Goal: Information Seeking & Learning: Find specific page/section

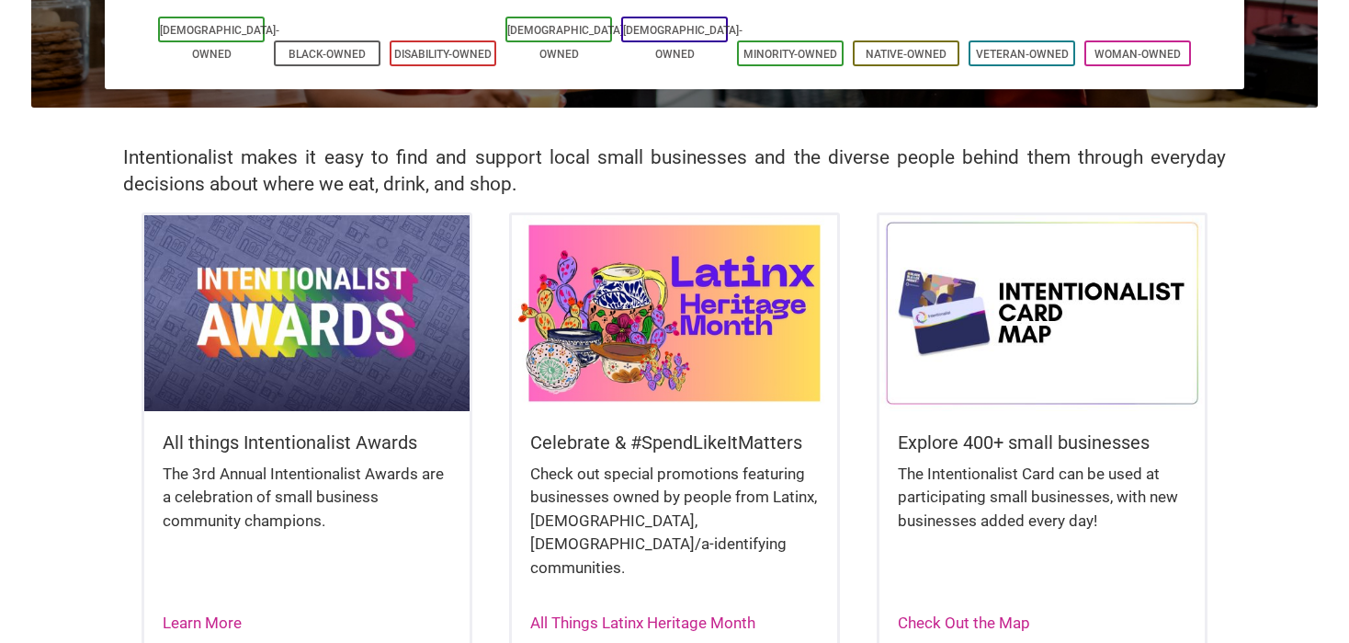
scroll to position [460, 0]
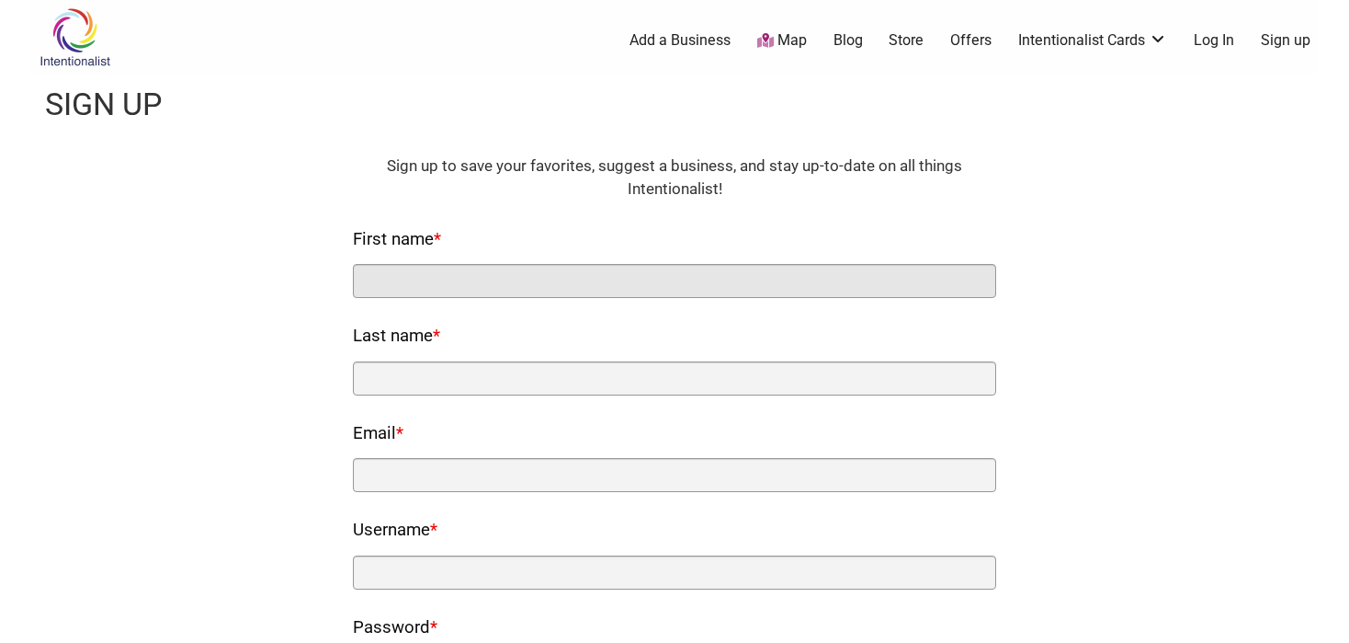
click at [548, 281] on input "First name *" at bounding box center [674, 281] width 643 height 34
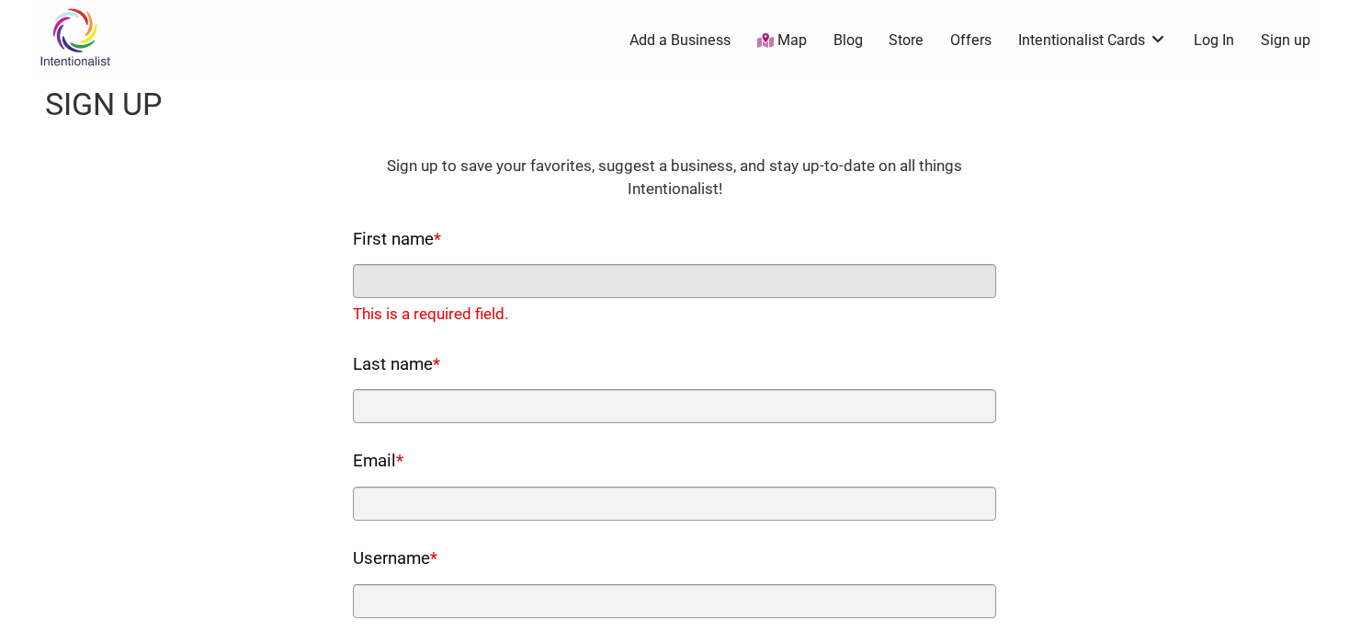
paste input "[PERSON_NAME]"
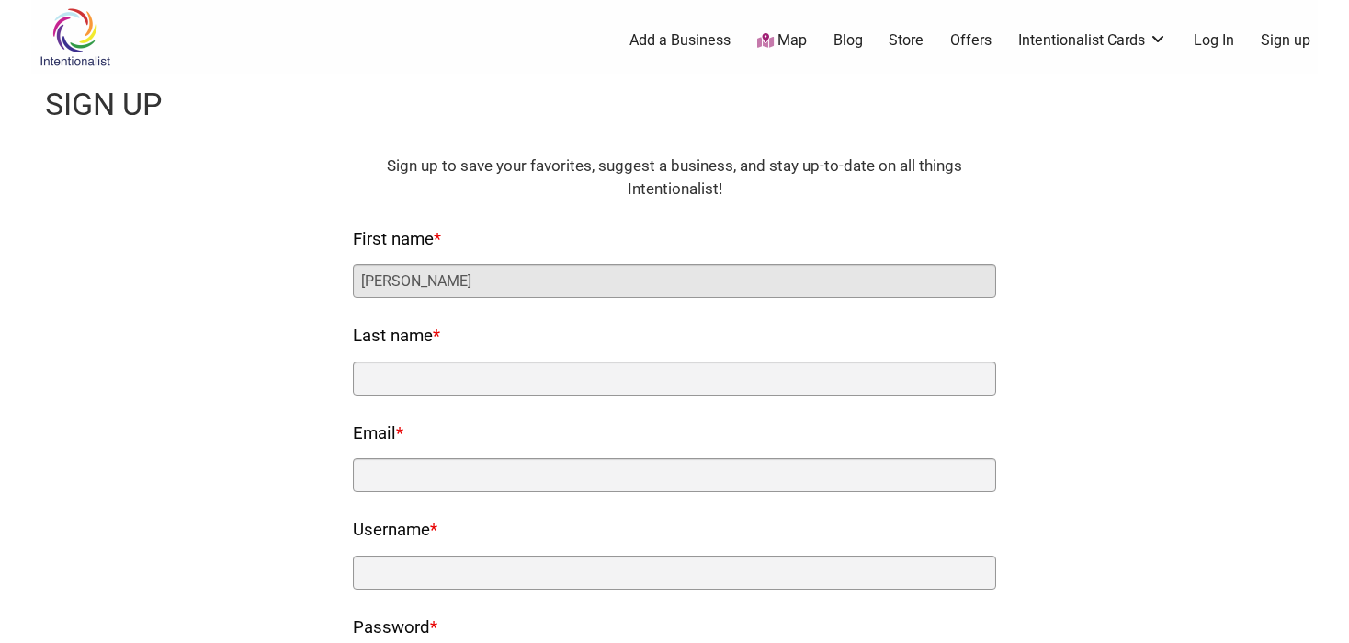
click at [415, 279] on input "Samuel Dick" at bounding box center [674, 281] width 643 height 34
type input "Samuel"
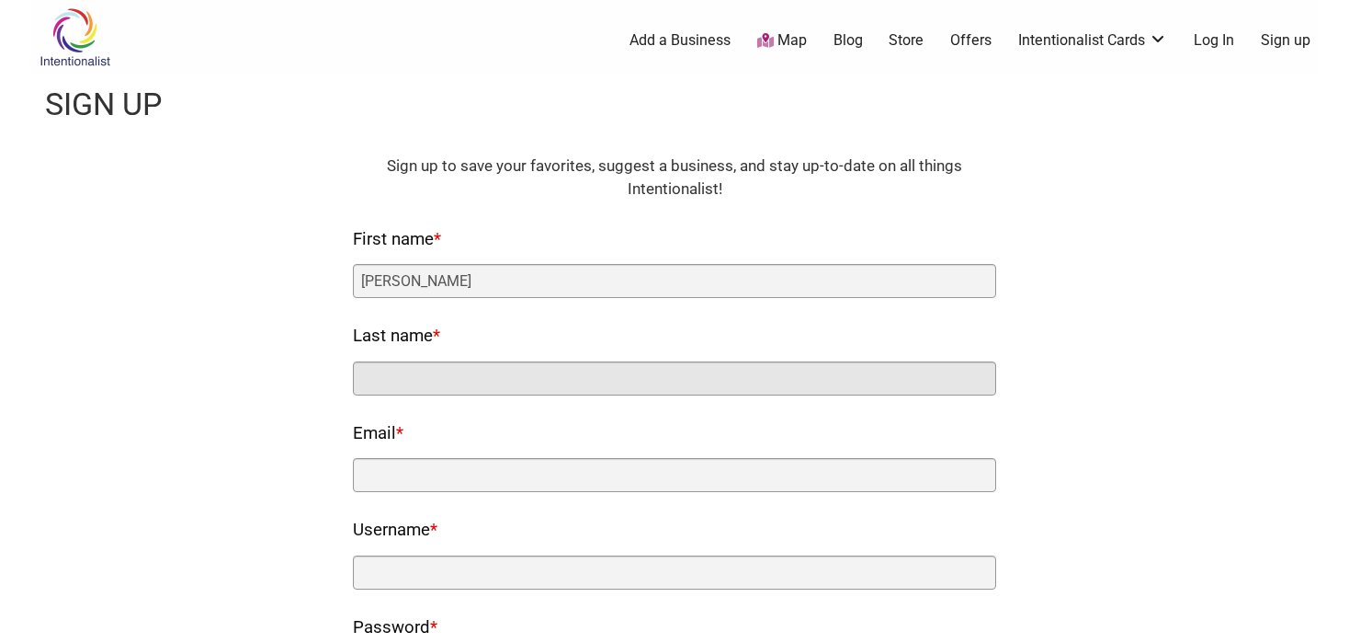
click at [417, 382] on input "Last name *" at bounding box center [674, 378] width 643 height 34
paste input "Dick"
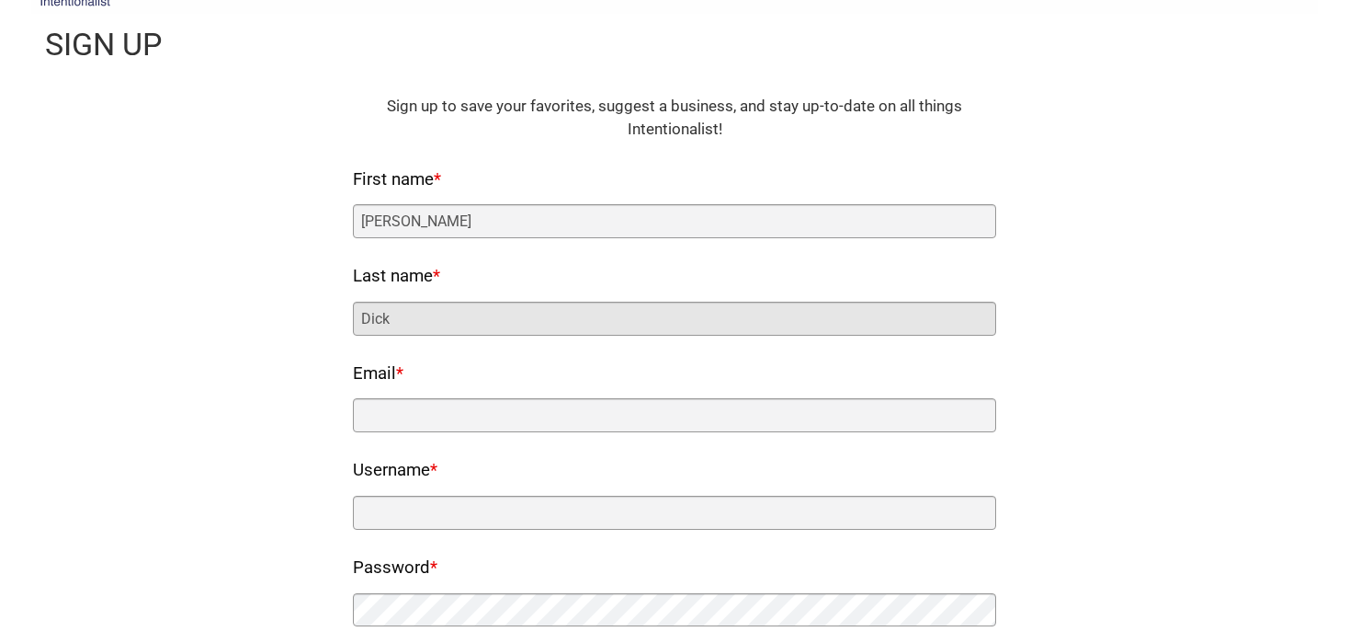
scroll to position [92, 0]
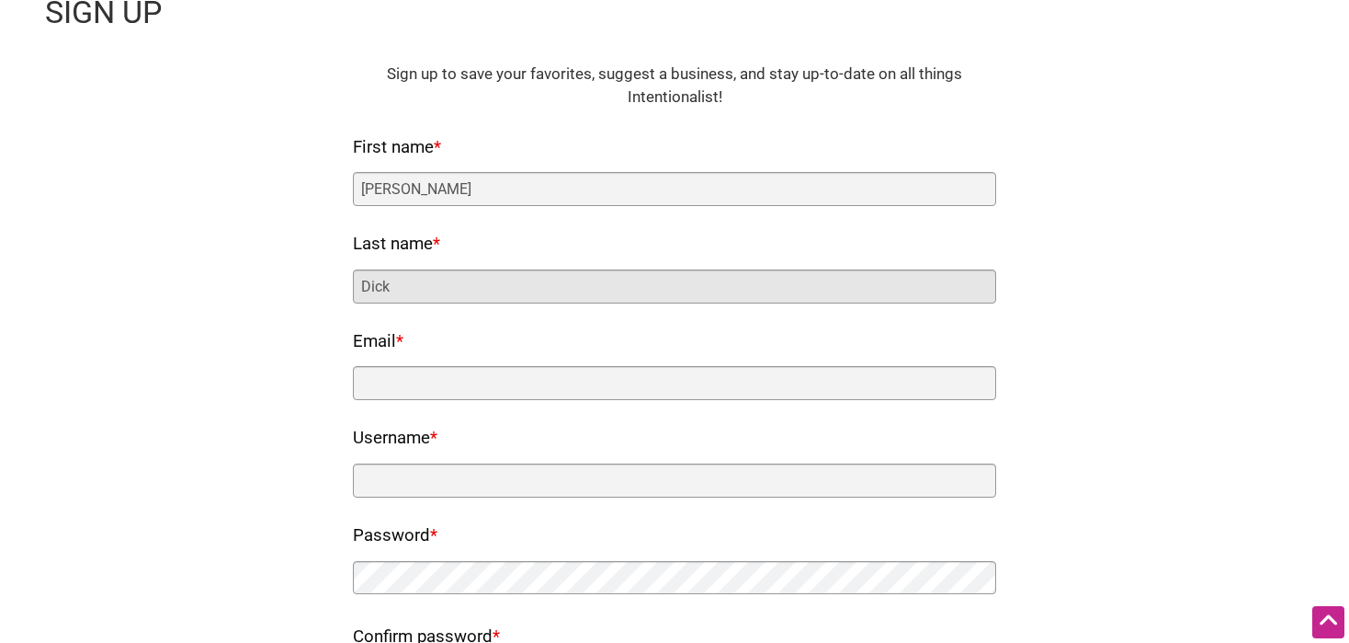
type input "Dick"
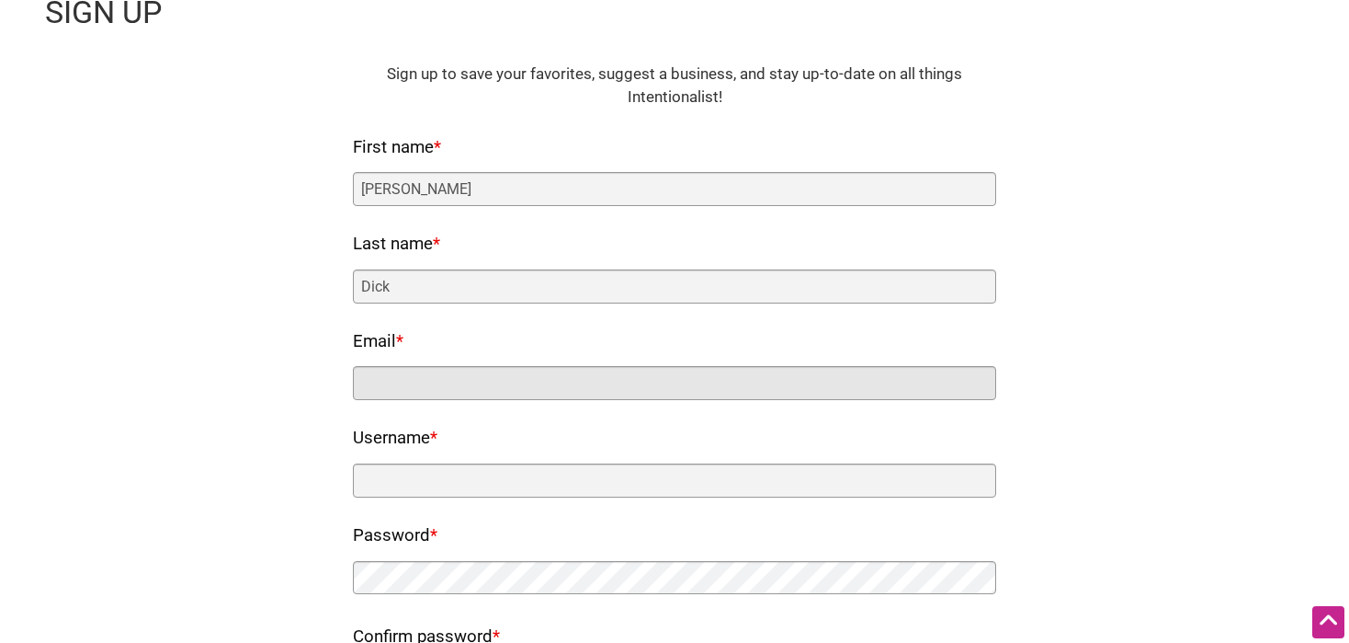
click at [443, 375] on input "Email *" at bounding box center [674, 383] width 643 height 34
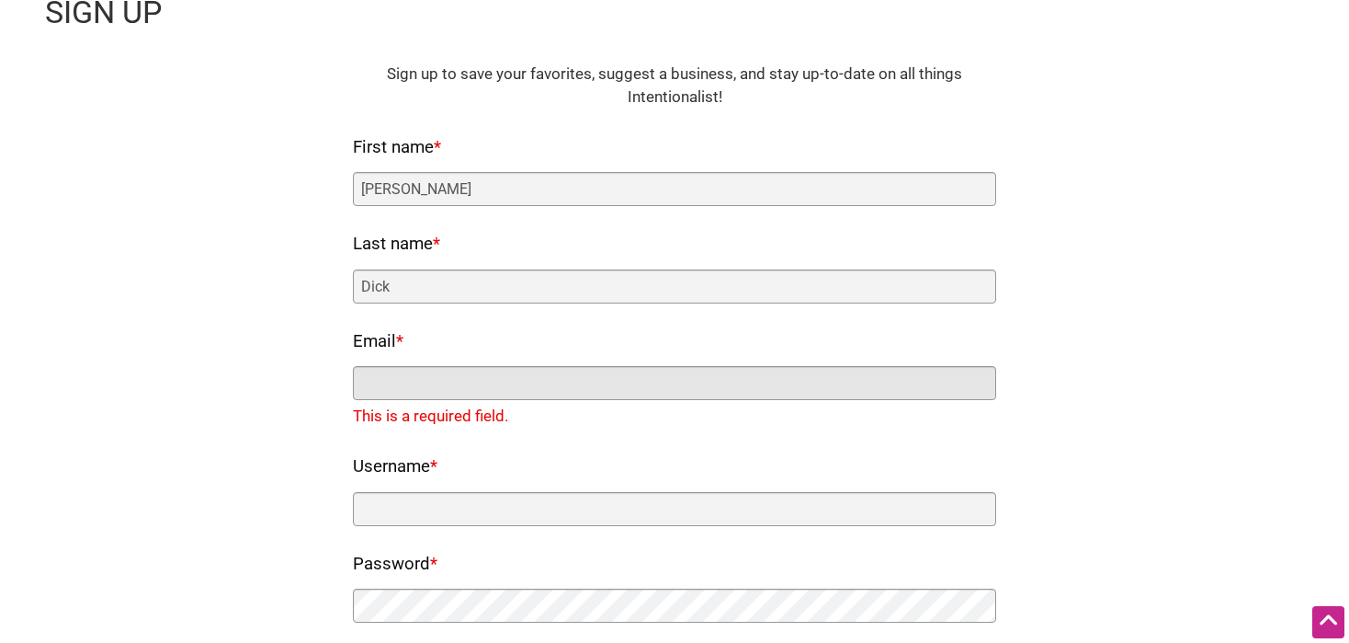
paste input "samdicue4lk@gmail.com"
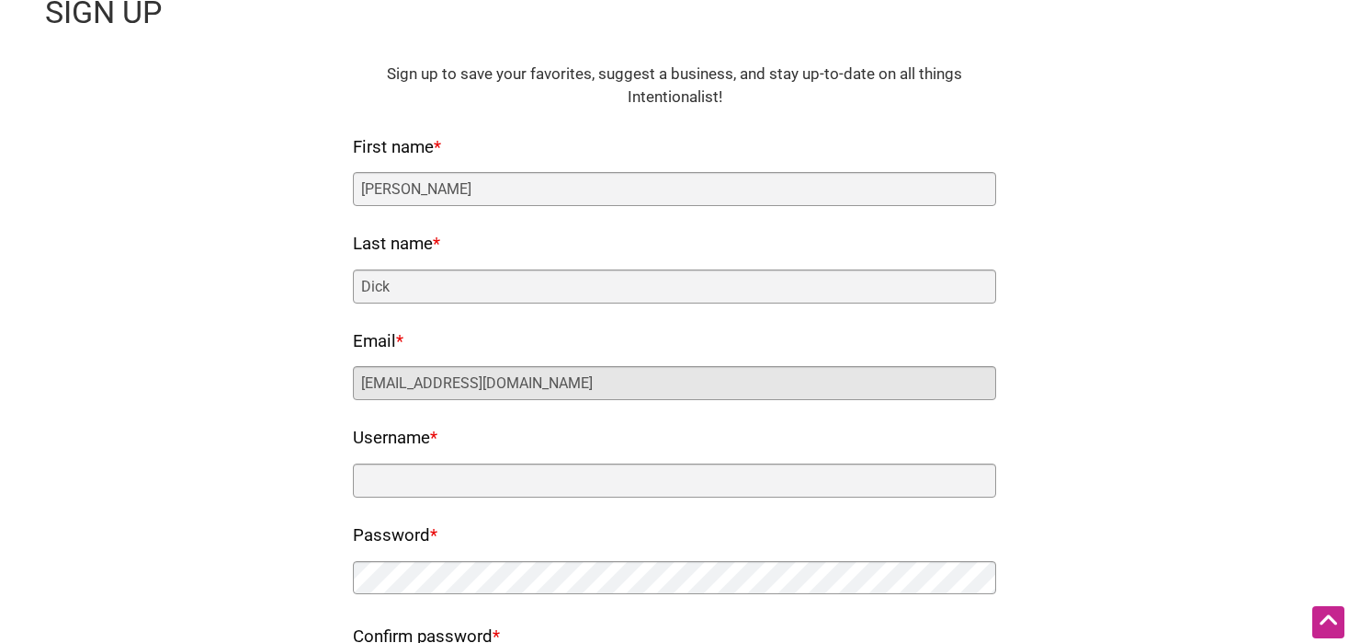
type input "samdicue4lk@gmail.com"
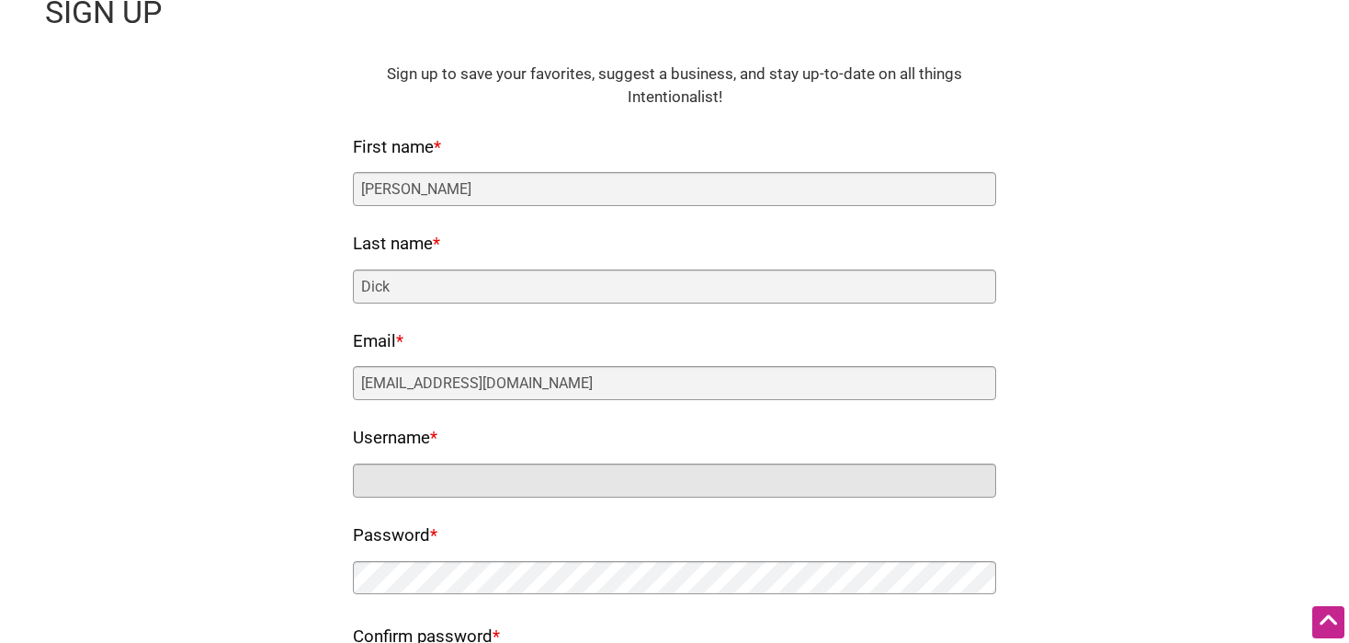
click at [469, 469] on input "Username *" at bounding box center [674, 480] width 643 height 34
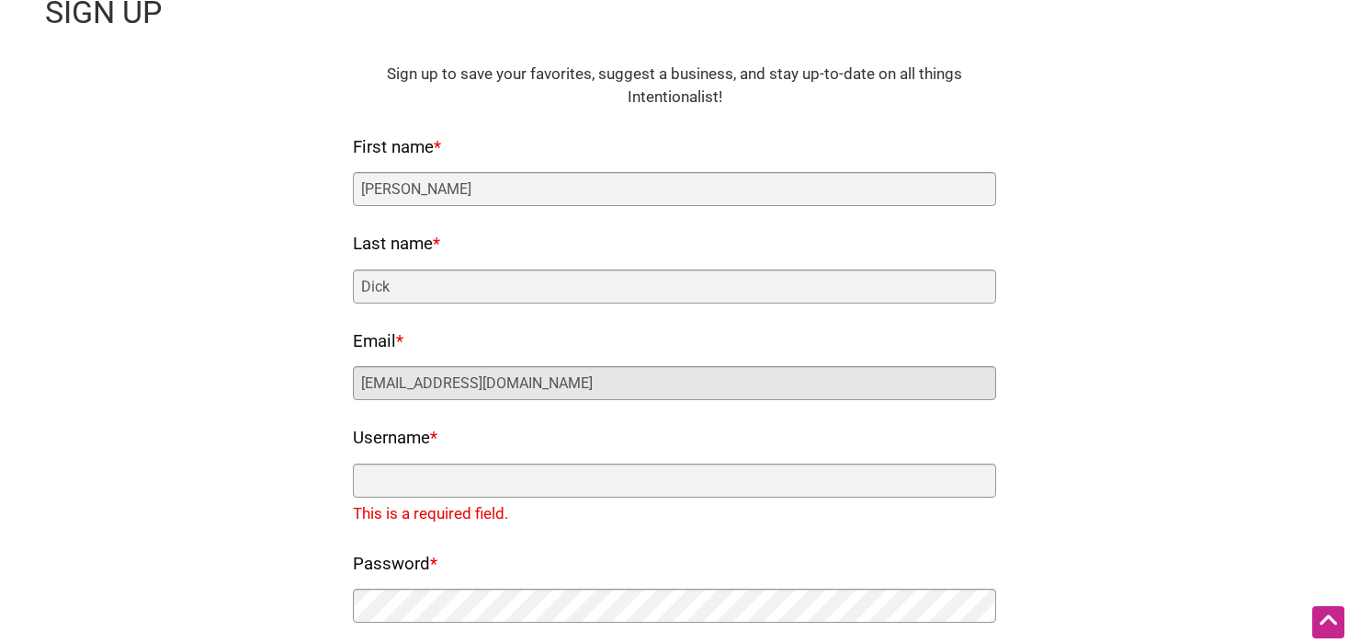
click at [568, 391] on input "samdicue4lk@gmail.com" at bounding box center [674, 383] width 643 height 34
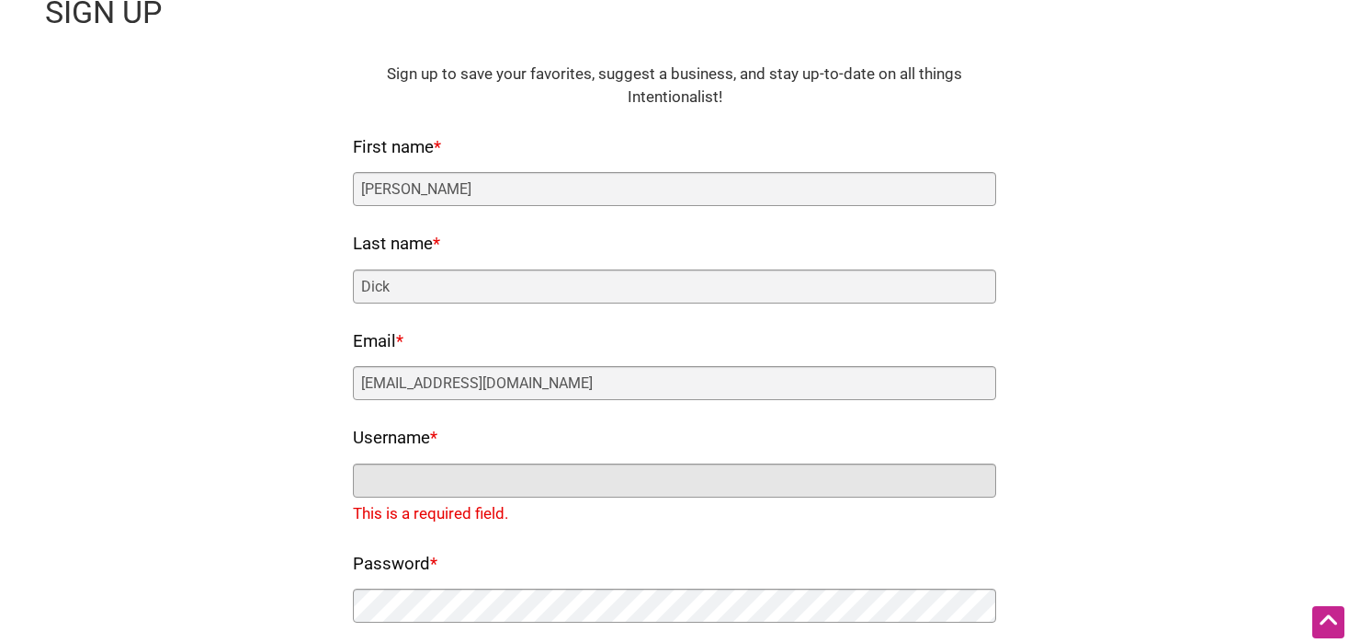
click at [542, 475] on input "Username *" at bounding box center [674, 480] width 643 height 34
paste input "samdicue4lk@gmail.com"
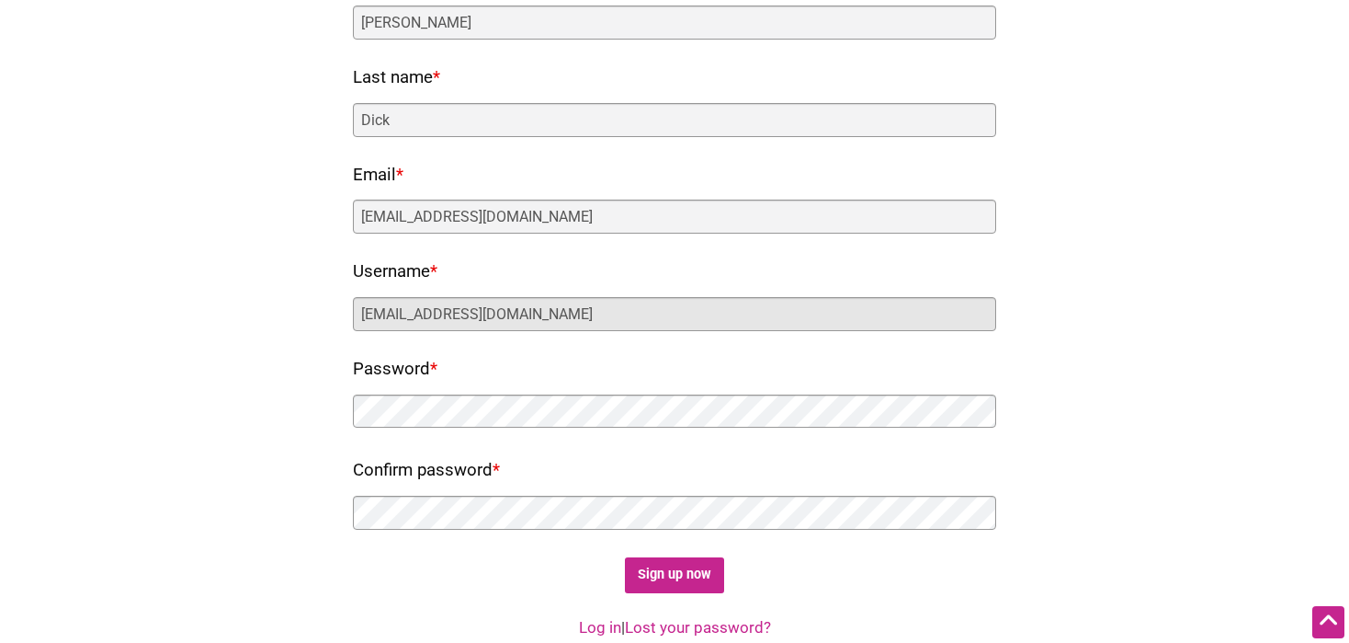
scroll to position [276, 0]
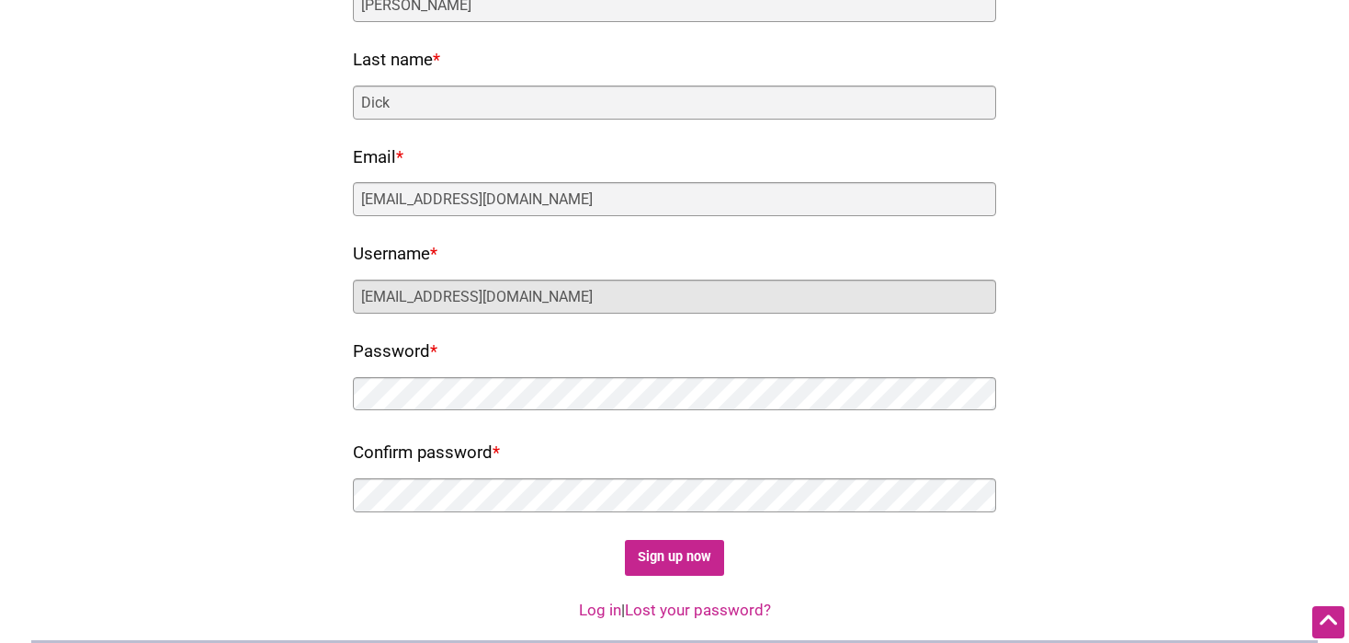
type input "samdicue4lk@gmail.com"
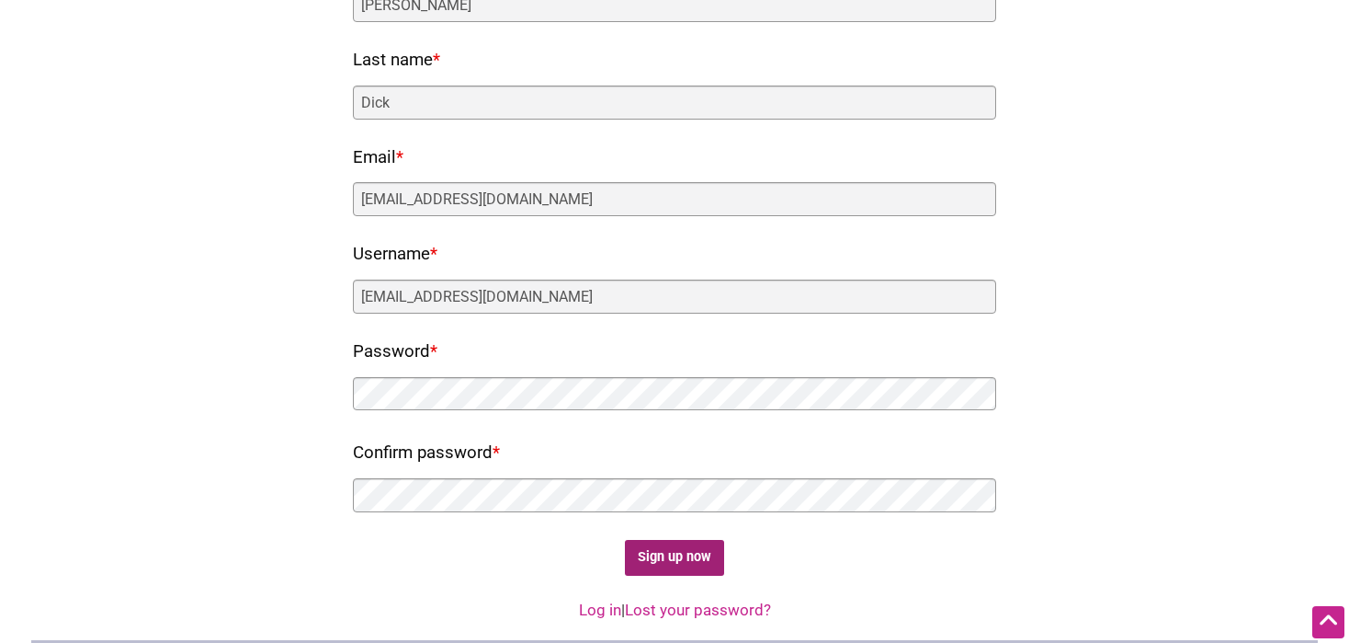
click at [643, 548] on input "Sign up now" at bounding box center [675, 558] width 100 height 36
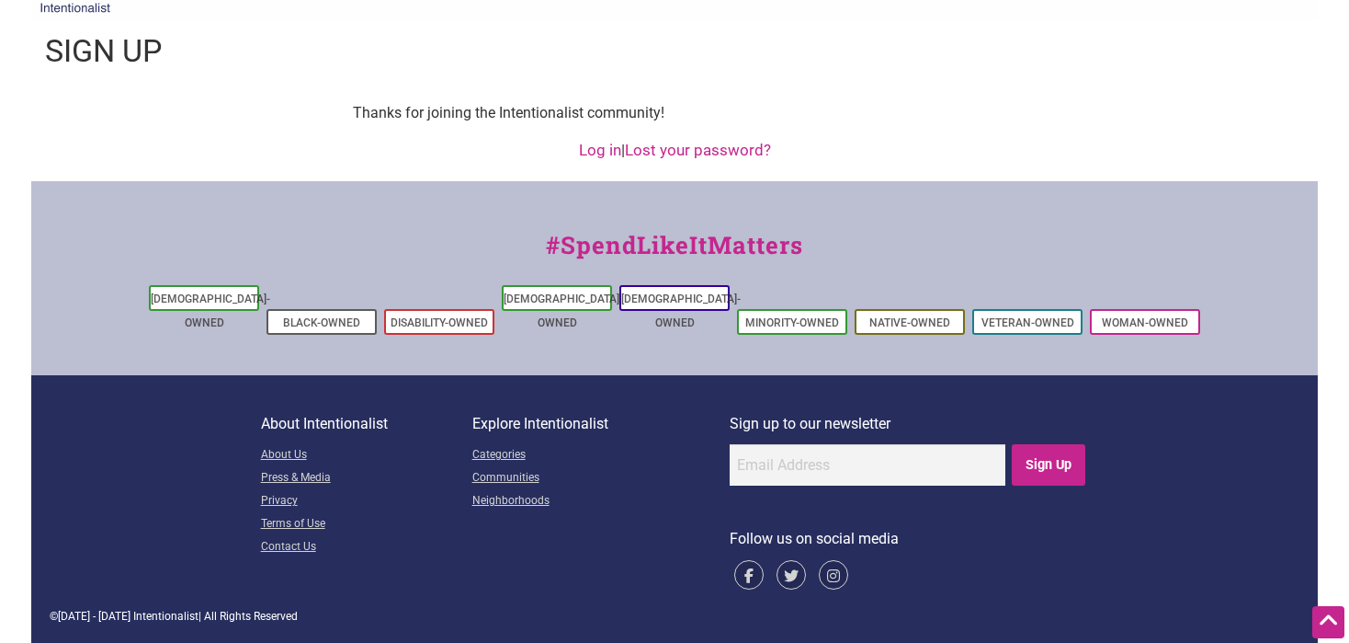
scroll to position [0, 0]
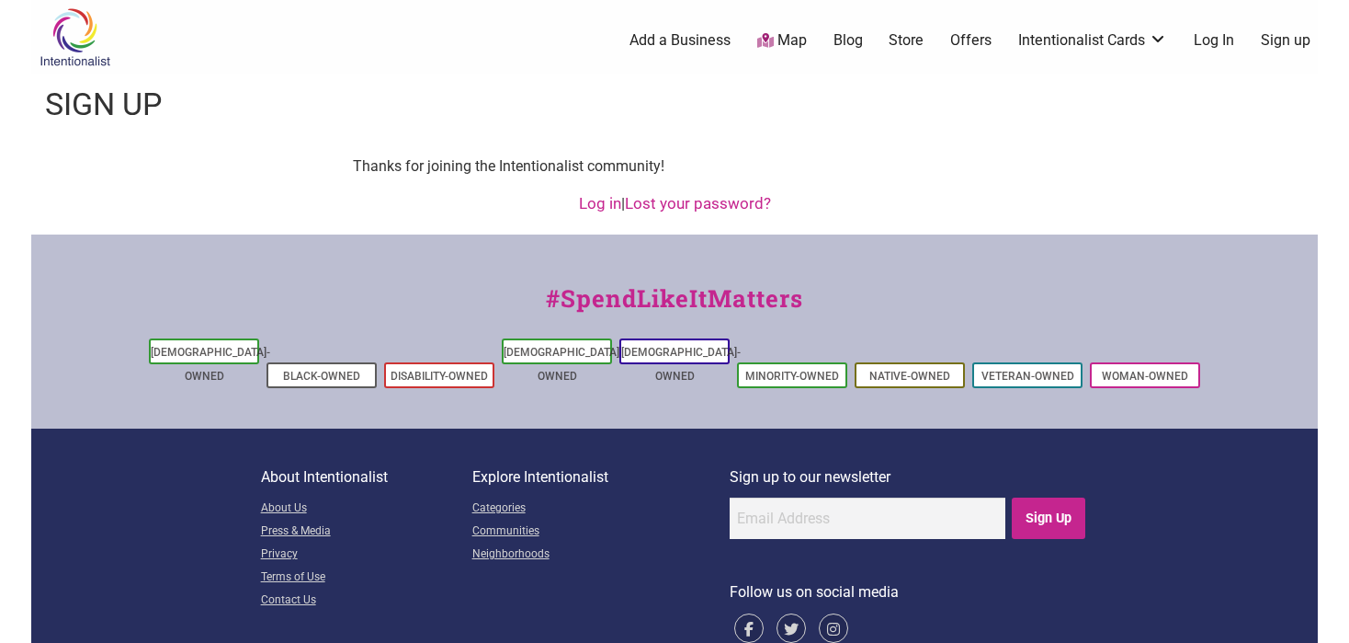
click at [1210, 36] on link "Log In" at bounding box center [1214, 40] width 40 height 20
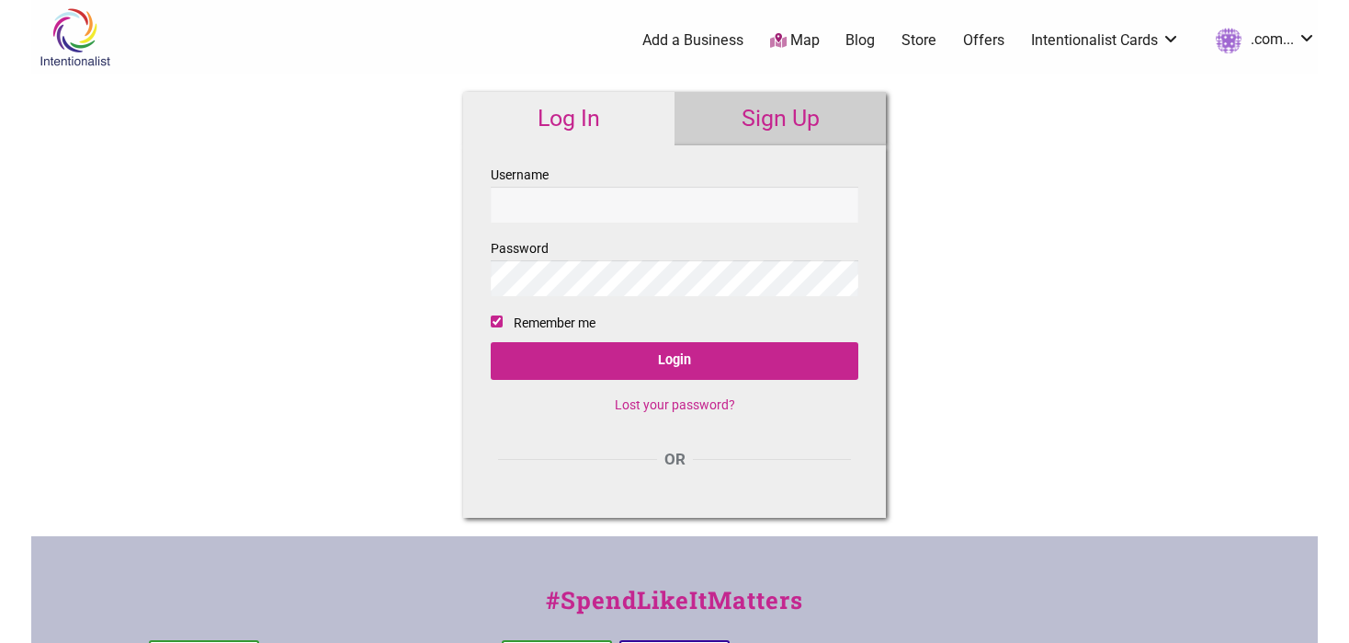
click at [626, 206] on input "Username" at bounding box center [675, 205] width 368 height 36
click at [690, 208] on input "Username" at bounding box center [675, 205] width 368 height 36
click at [711, 213] on input "Username" at bounding box center [675, 205] width 368 height 36
paste input "[EMAIL_ADDRESS][DOMAIN_NAME]"
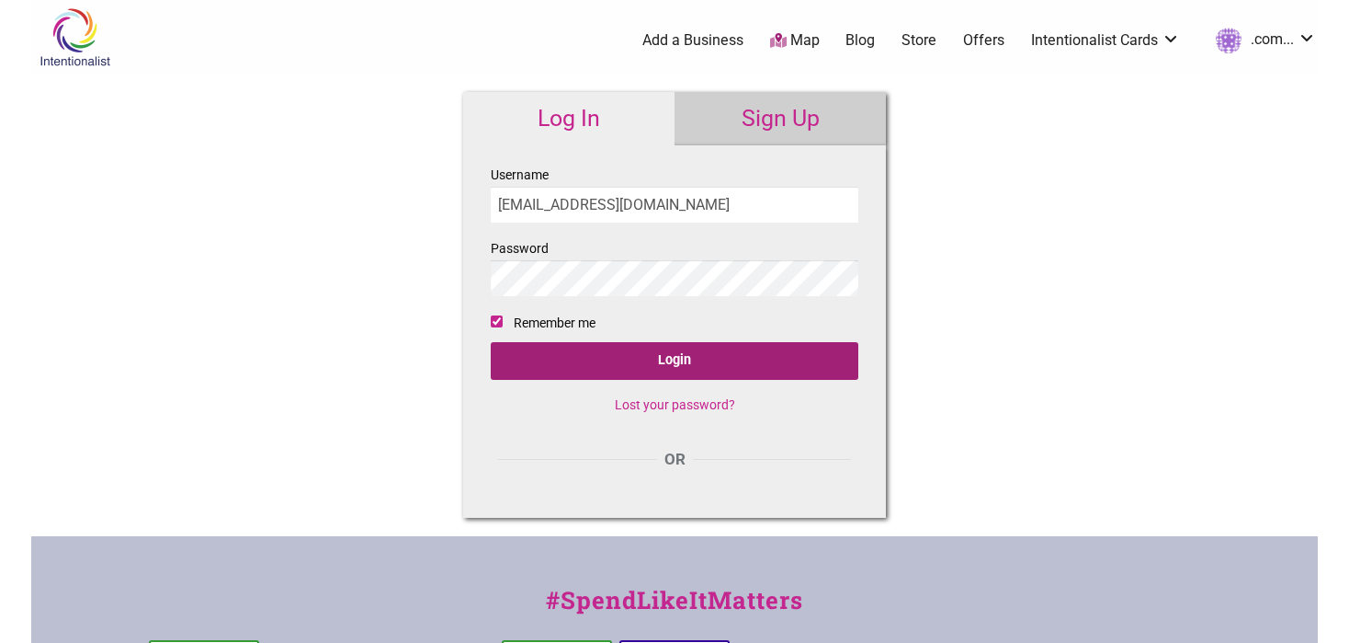
type input "[EMAIL_ADDRESS][DOMAIN_NAME]"
click at [580, 357] on input "Login" at bounding box center [675, 361] width 368 height 38
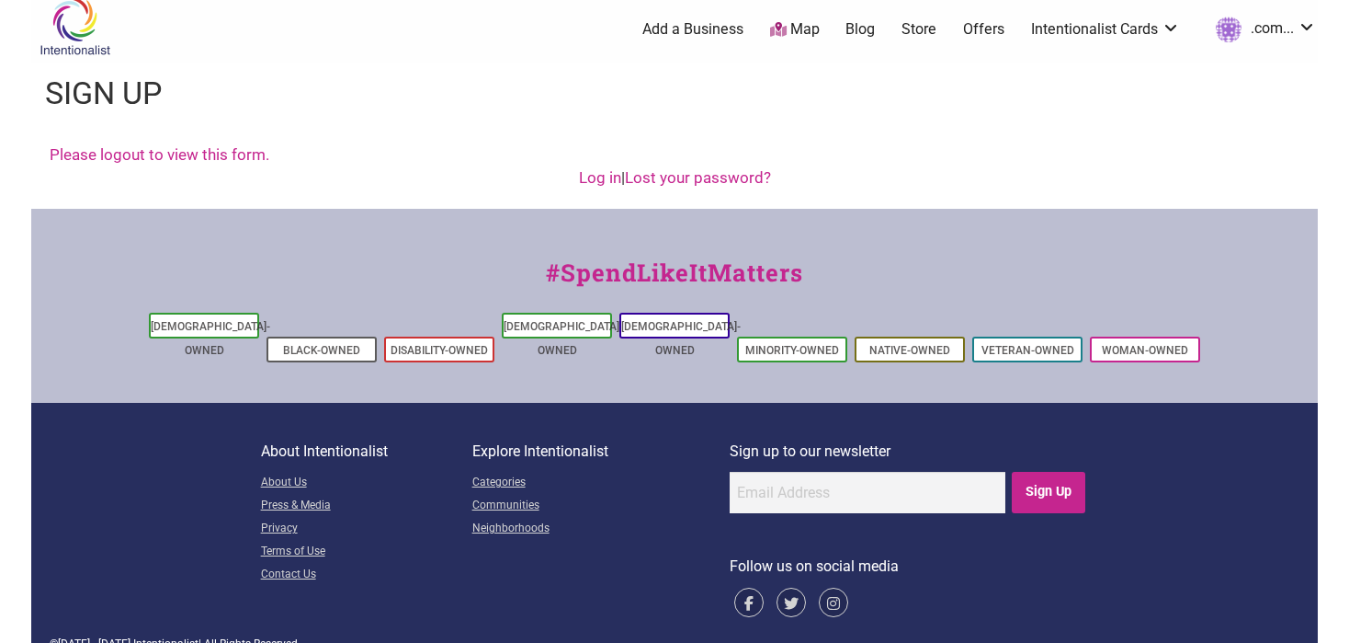
scroll to position [15, 0]
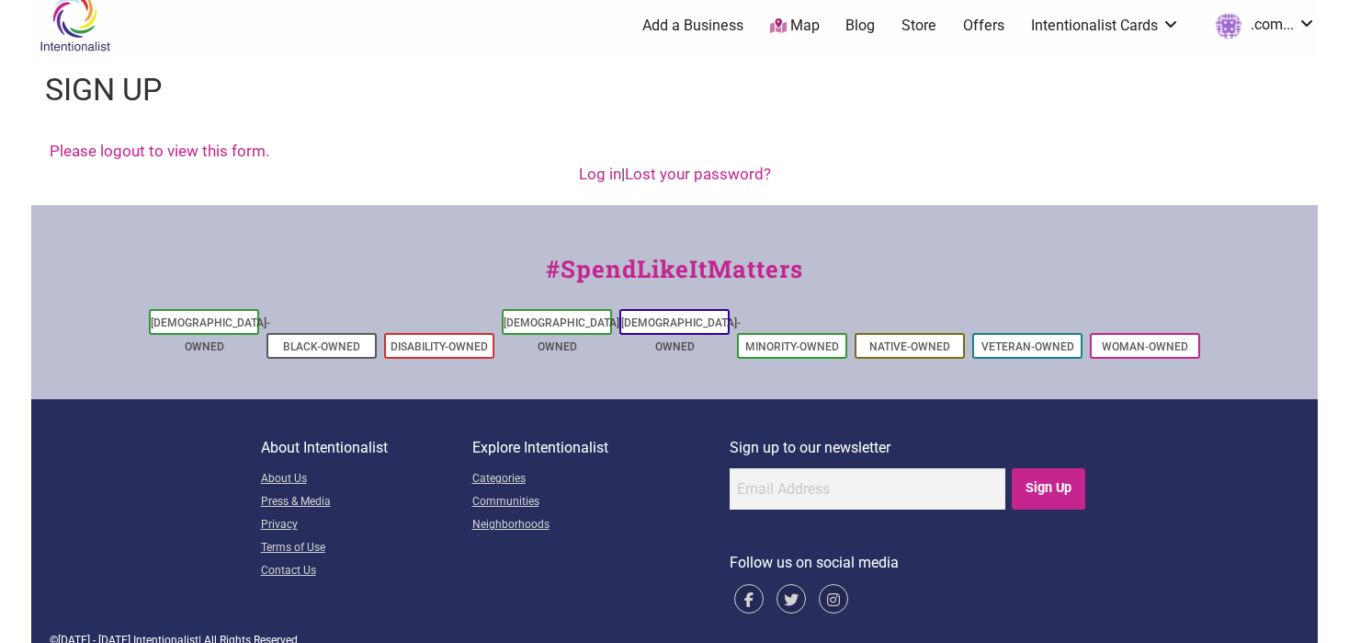
click at [692, 26] on link "Add a Business" at bounding box center [693, 26] width 101 height 20
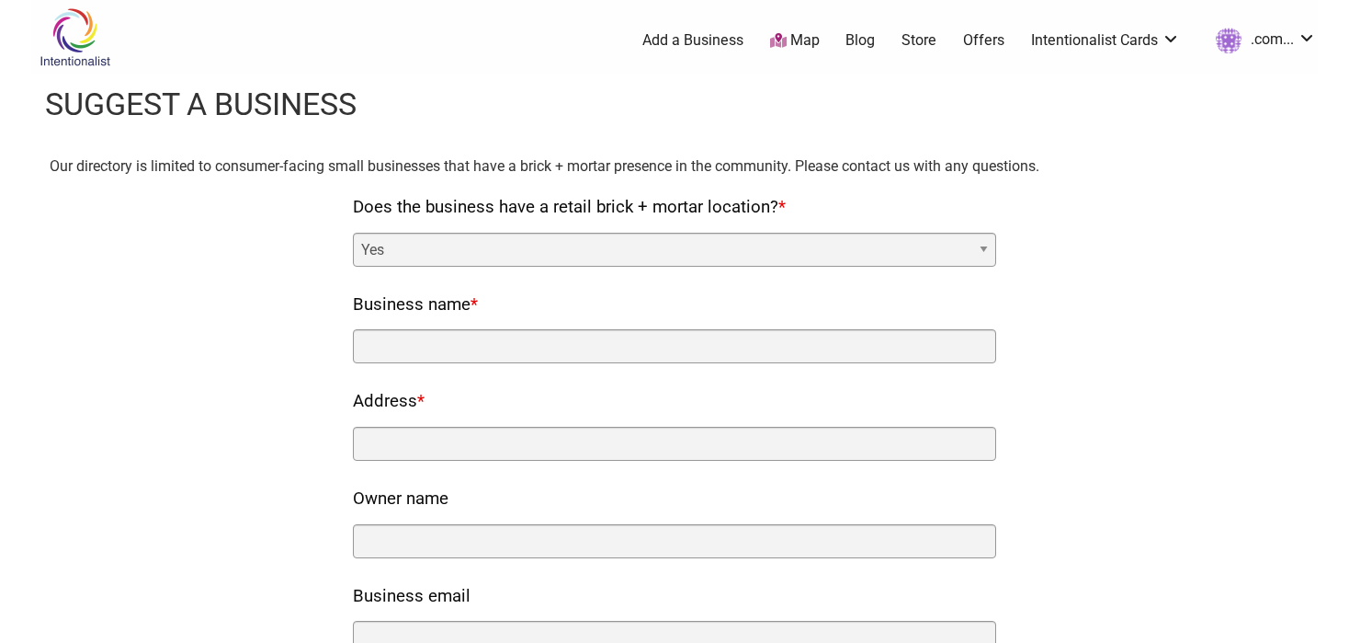
click at [612, 236] on select "Yes No" at bounding box center [674, 250] width 643 height 34
click at [353, 233] on select "Yes No" at bounding box center [674, 250] width 643 height 34
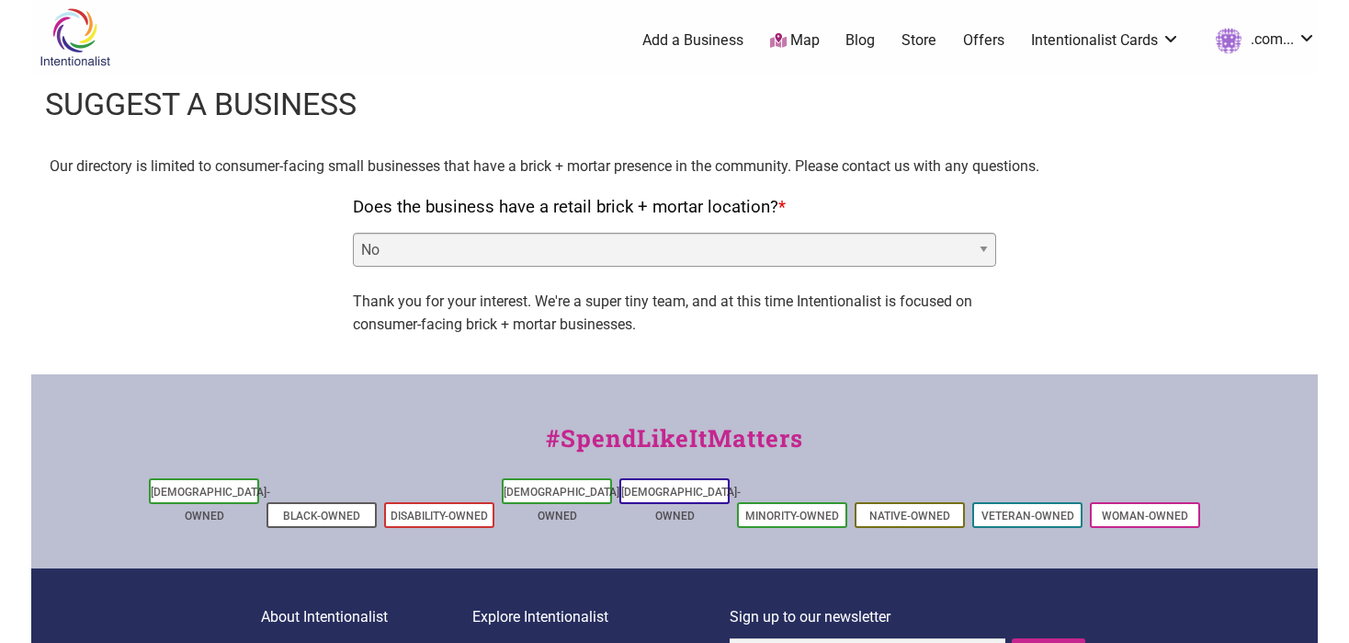
click at [687, 244] on select "Yes No" at bounding box center [674, 250] width 643 height 34
click at [353, 233] on select "Yes No" at bounding box center [674, 250] width 643 height 34
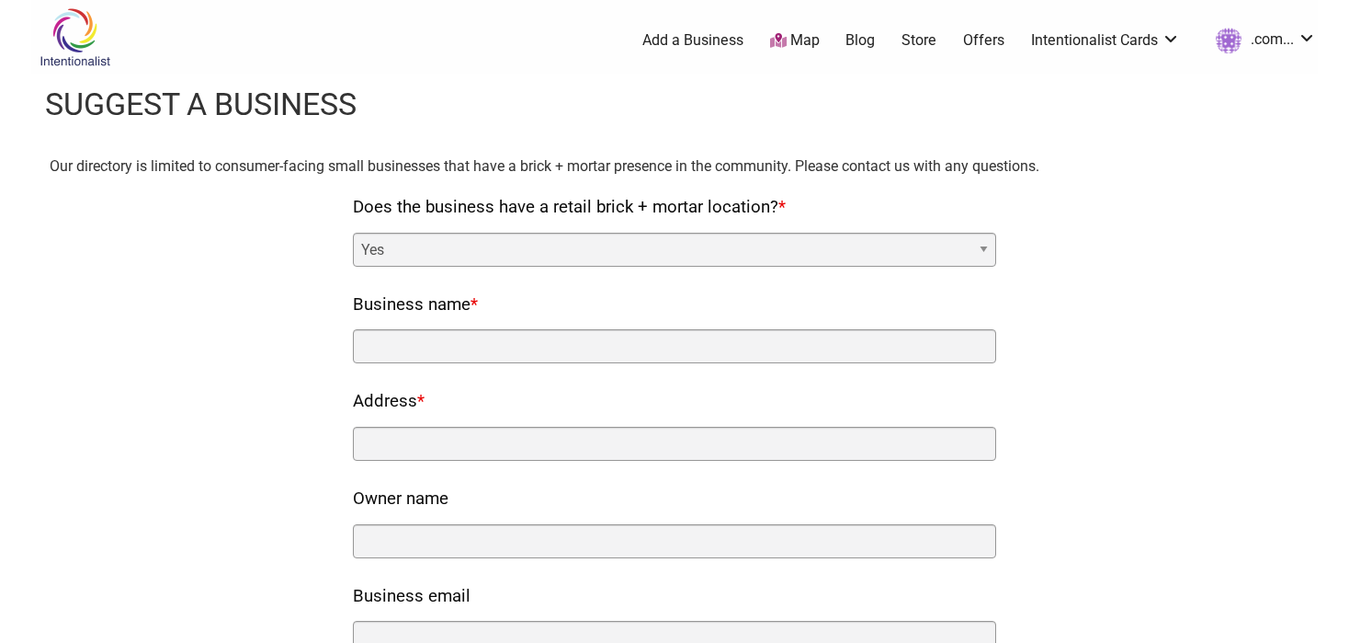
click at [1264, 234] on div "Our directory is limited to consumer-facing small businesses that have a brick …" at bounding box center [675, 531] width 1250 height 754
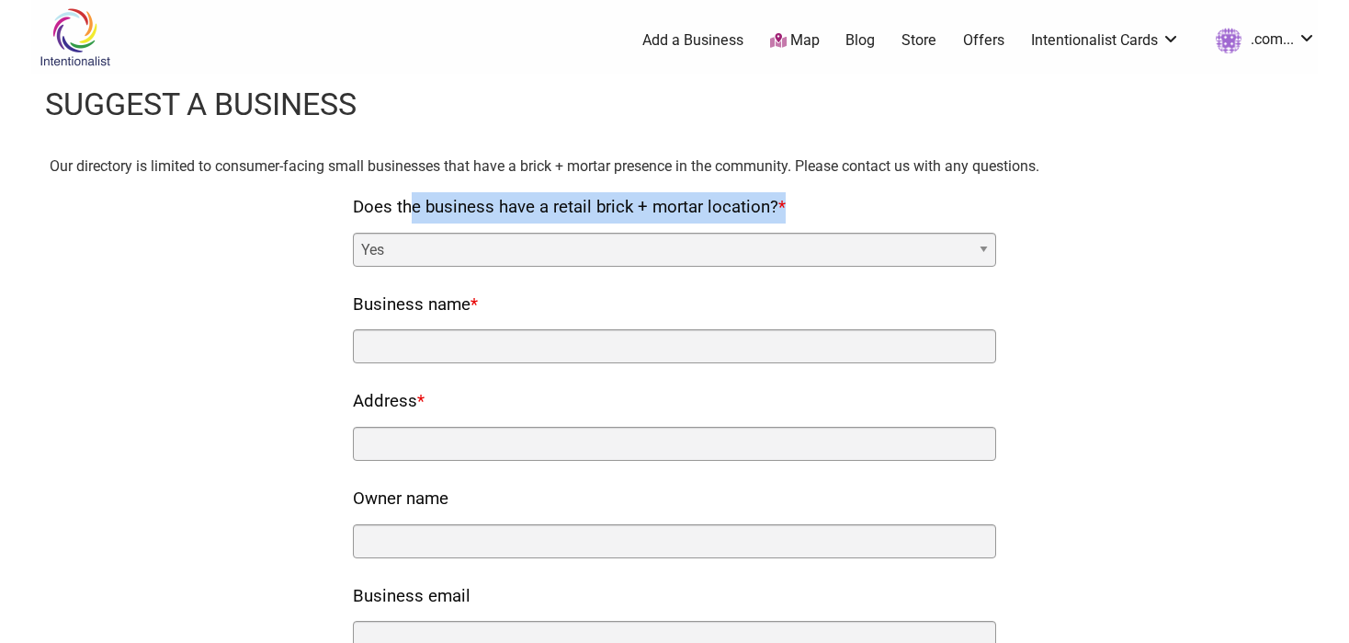
drag, startPoint x: 810, startPoint y: 206, endPoint x: 326, endPoint y: 212, distance: 483.6
click at [326, 212] on div "Our directory is limited to consumer-facing small businesses that have a brick …" at bounding box center [675, 531] width 1250 height 754
copy label "Does the business have a retail brick + mortar location? *"
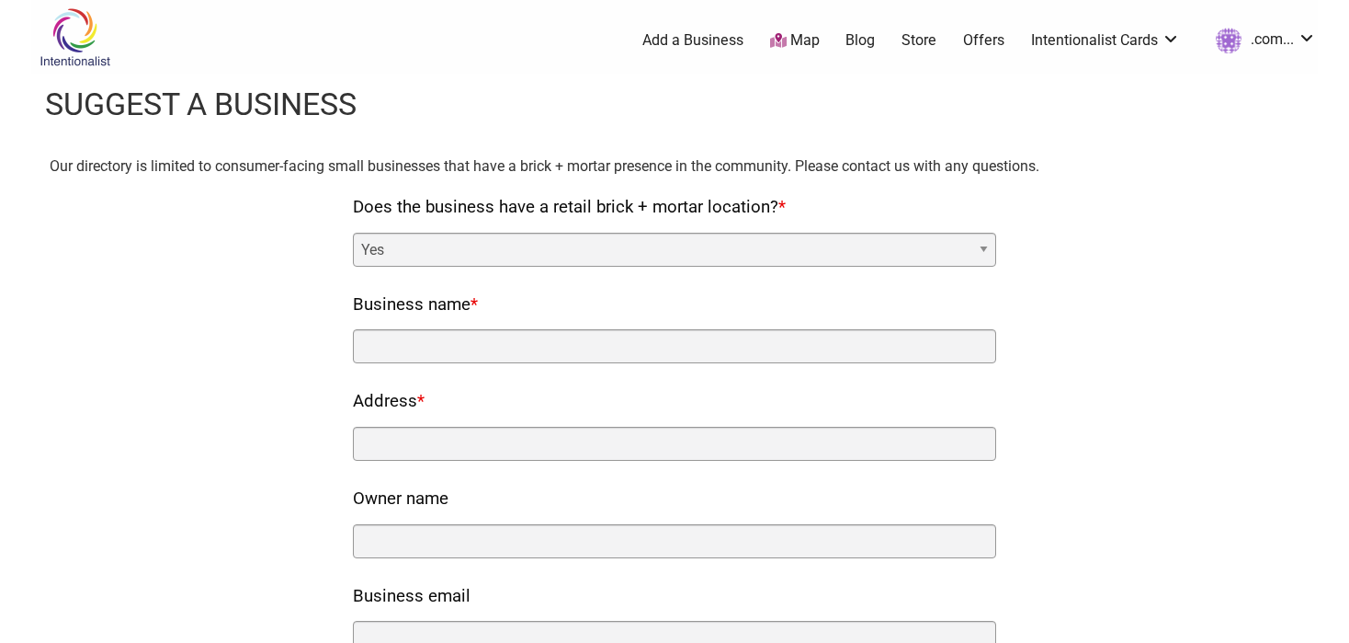
click at [1212, 228] on div "Our directory is limited to consumer-facing small businesses that have a brick …" at bounding box center [675, 531] width 1250 height 754
click at [970, 250] on select "Yes No" at bounding box center [674, 250] width 643 height 34
click at [353, 233] on select "Yes No" at bounding box center [674, 250] width 643 height 34
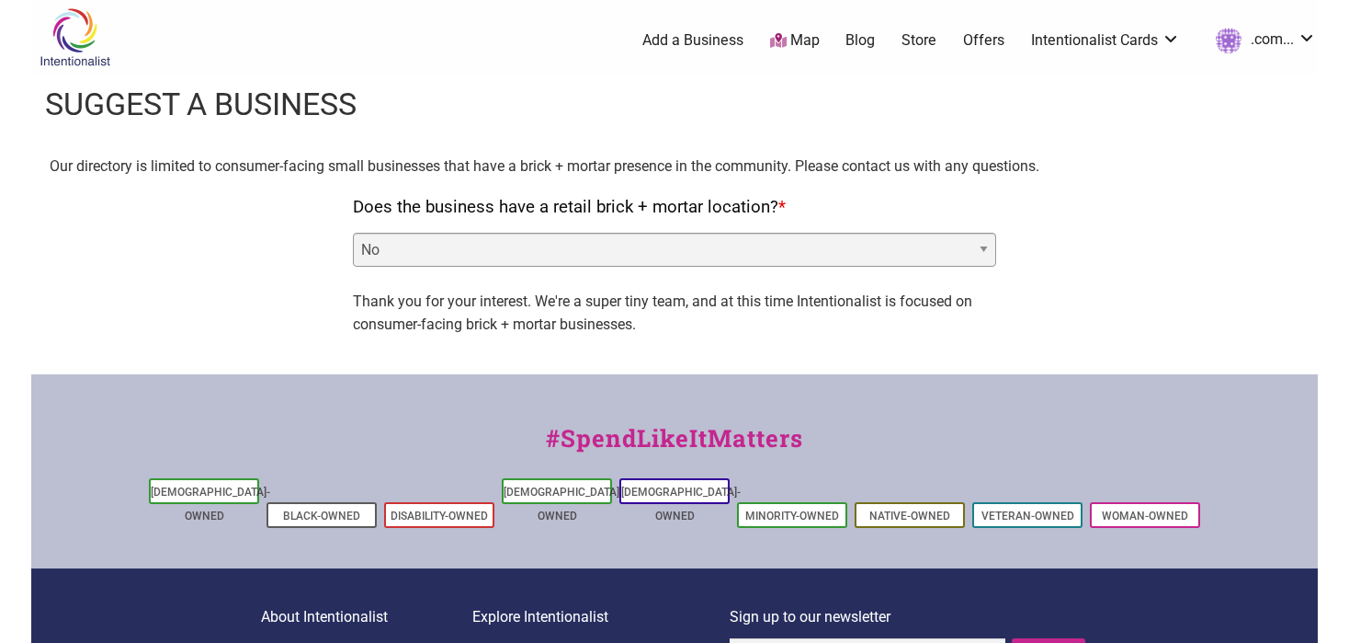
click at [624, 246] on select "Yes No" at bounding box center [674, 250] width 643 height 34
select select "yes"
click at [353, 233] on select "Yes No" at bounding box center [674, 250] width 643 height 34
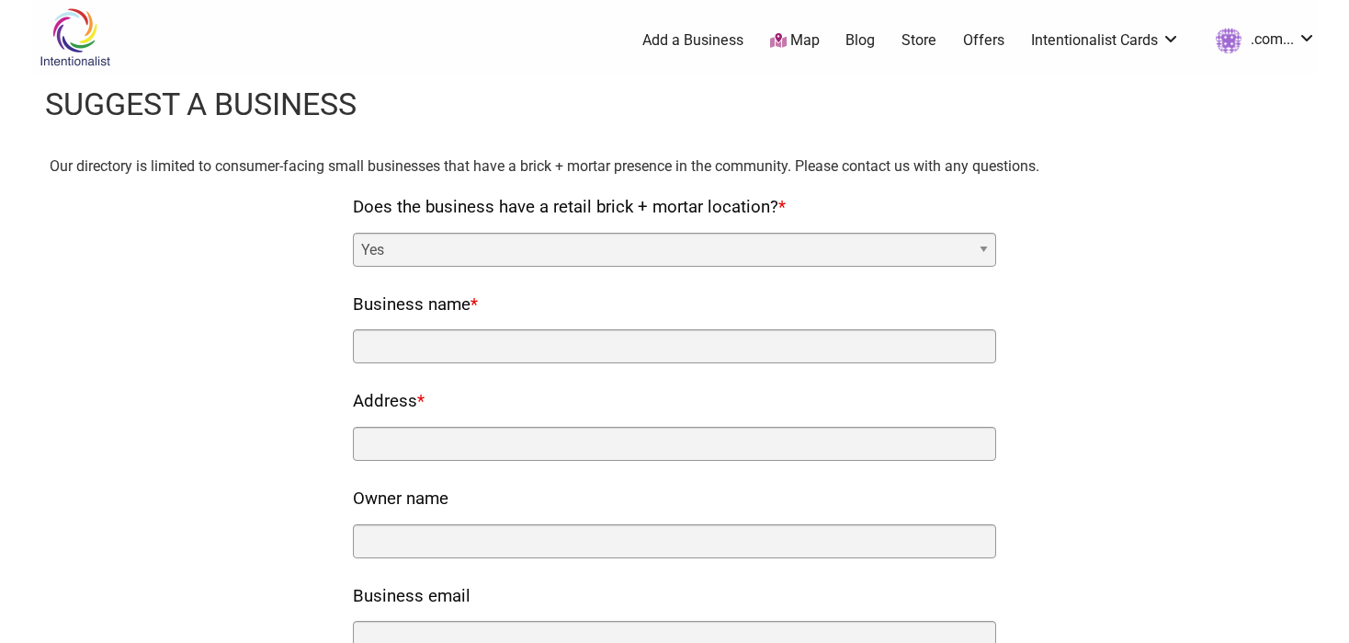
click at [65, 33] on img at bounding box center [74, 37] width 87 height 60
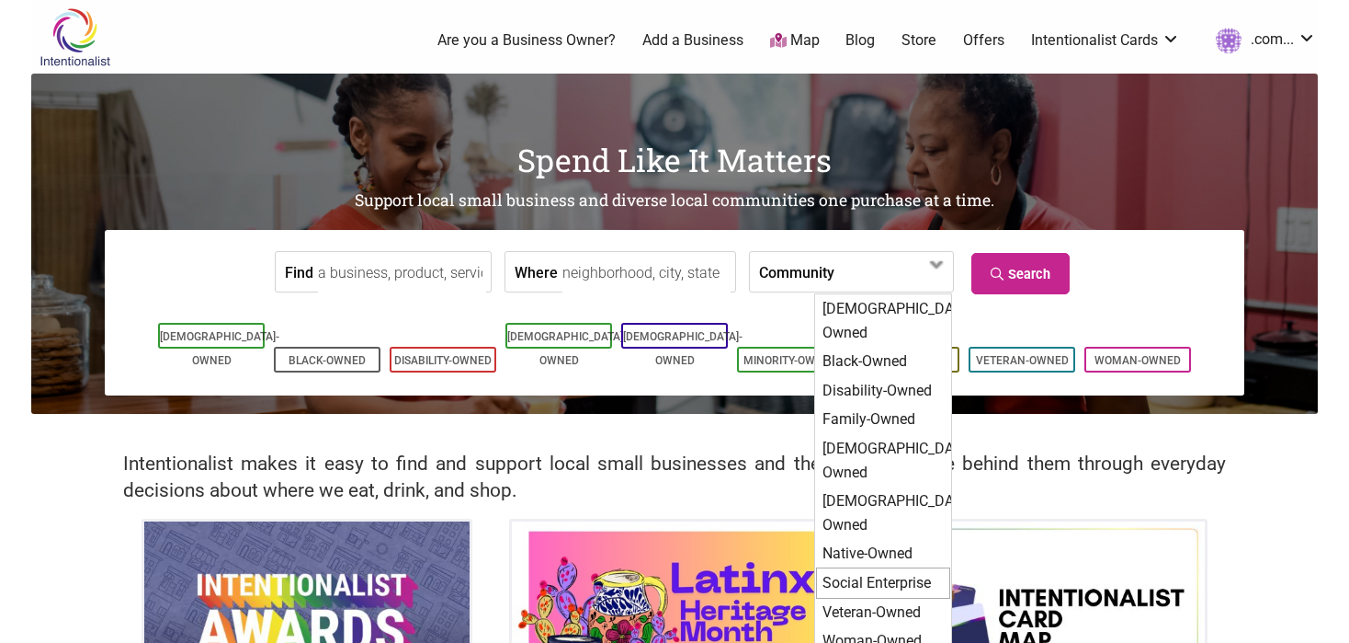
click at [887, 567] on div "Social Enterprise" at bounding box center [883, 582] width 134 height 31
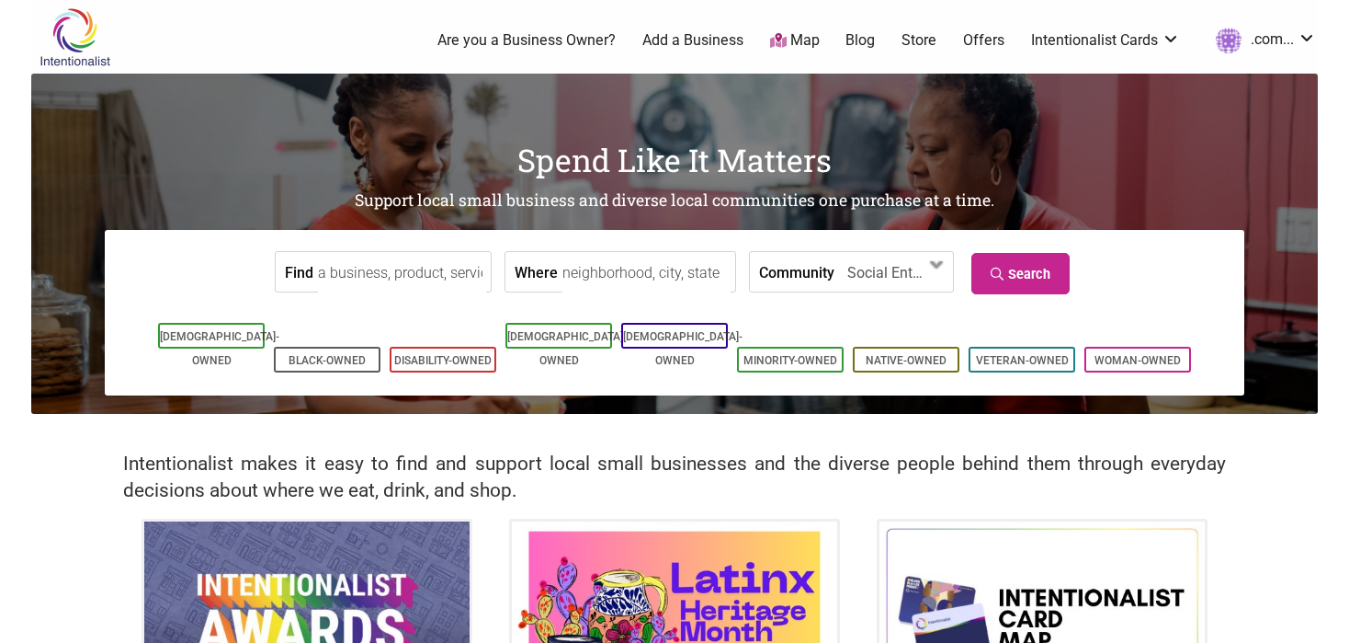
click at [433, 256] on input "Find" at bounding box center [402, 272] width 168 height 41
click at [397, 265] on input "Find" at bounding box center [402, 272] width 168 height 41
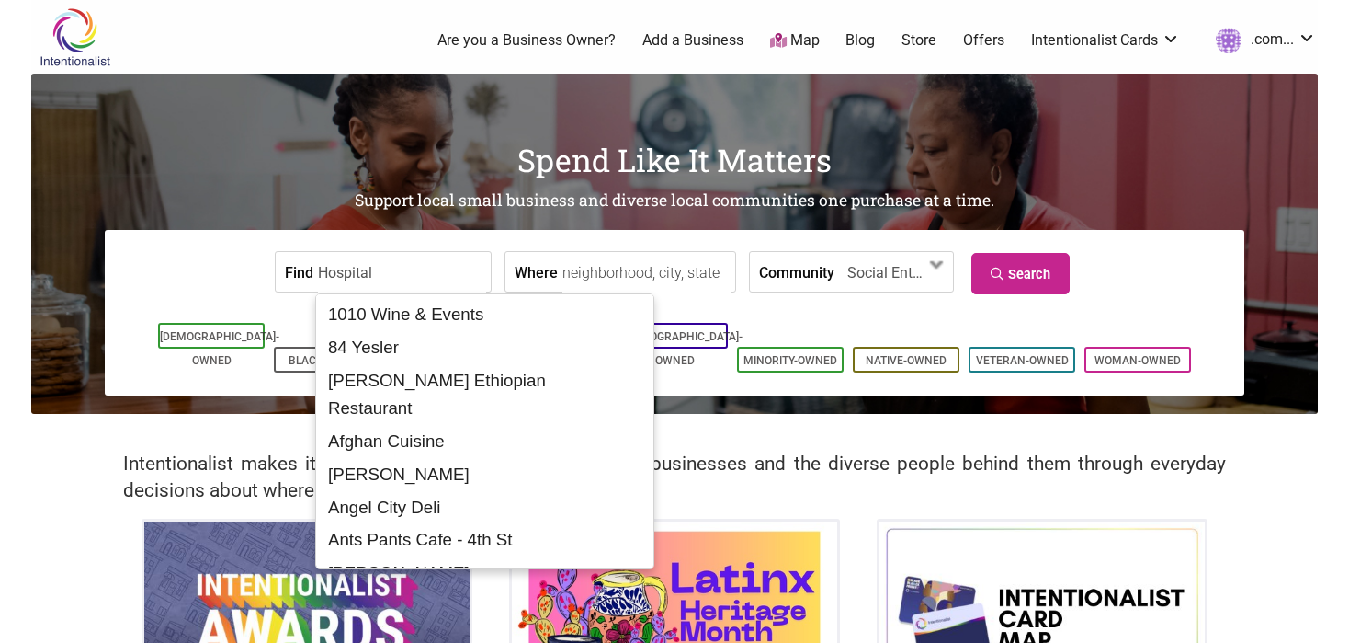
type input "Hospital"
click at [592, 269] on input "Where" at bounding box center [647, 272] width 168 height 41
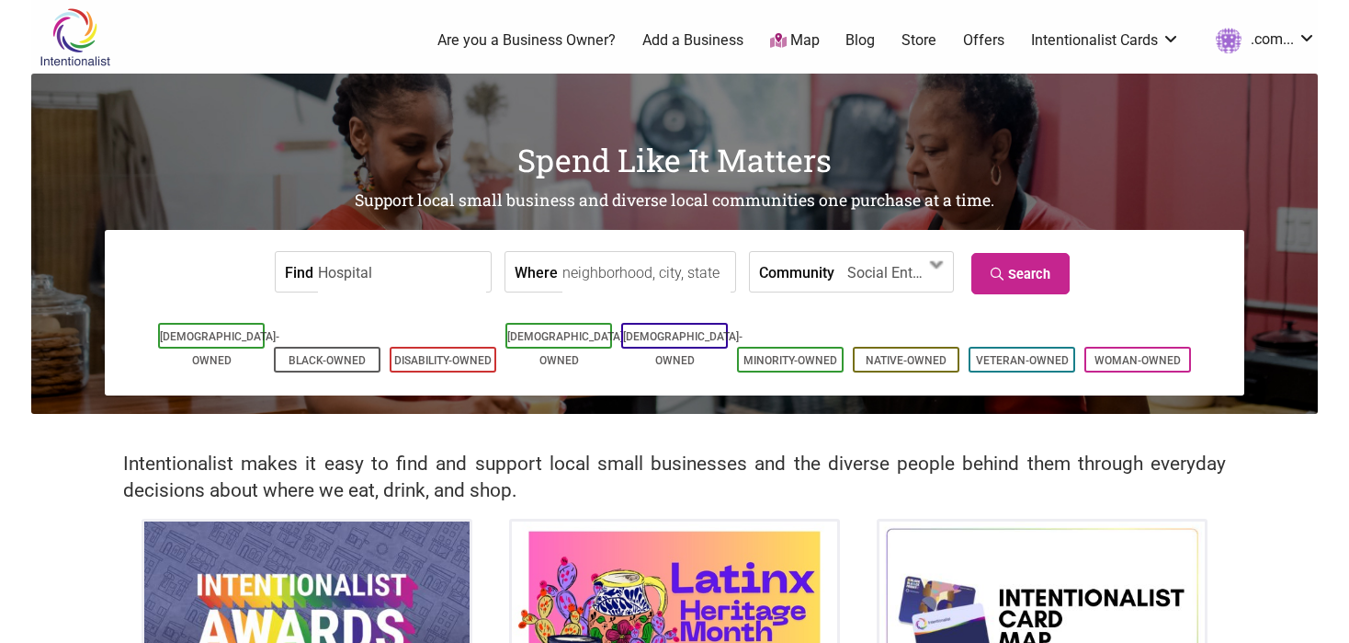
paste input "37160"
type input "37160"
click at [907, 265] on span "Social Enterprise" at bounding box center [887, 272] width 79 height 31
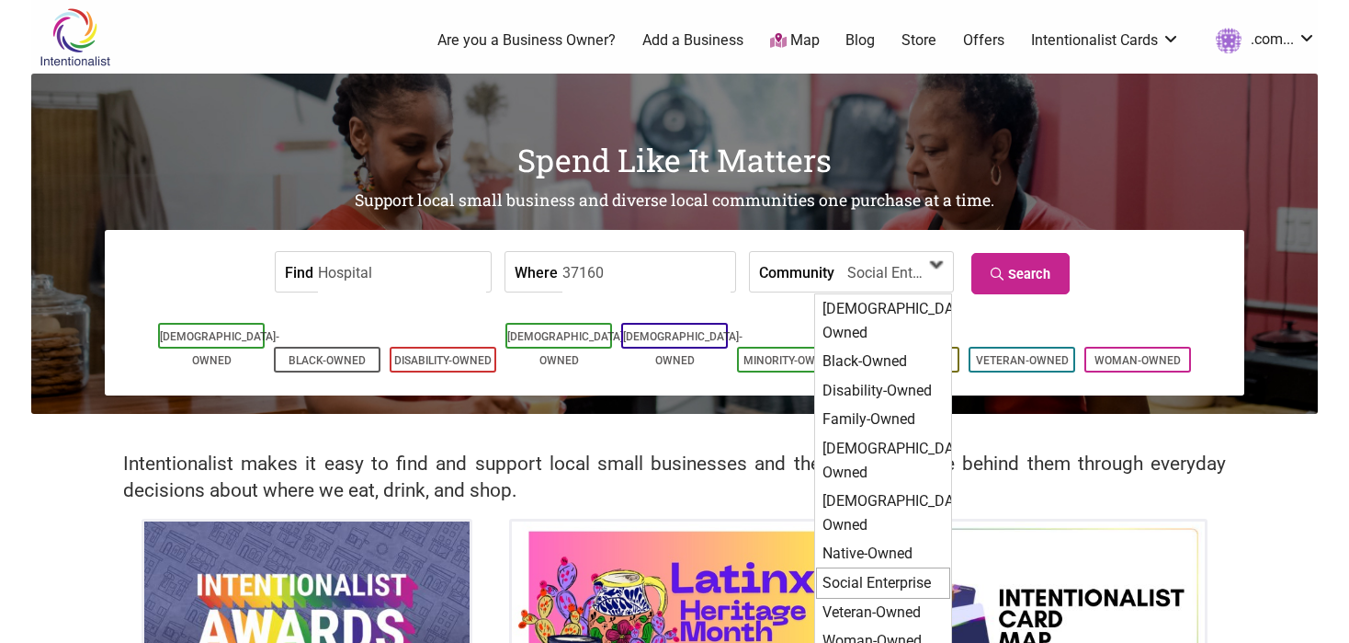
click at [907, 265] on span "Social Enterprise" at bounding box center [887, 272] width 79 height 31
click at [1028, 263] on link "Search" at bounding box center [1021, 273] width 98 height 41
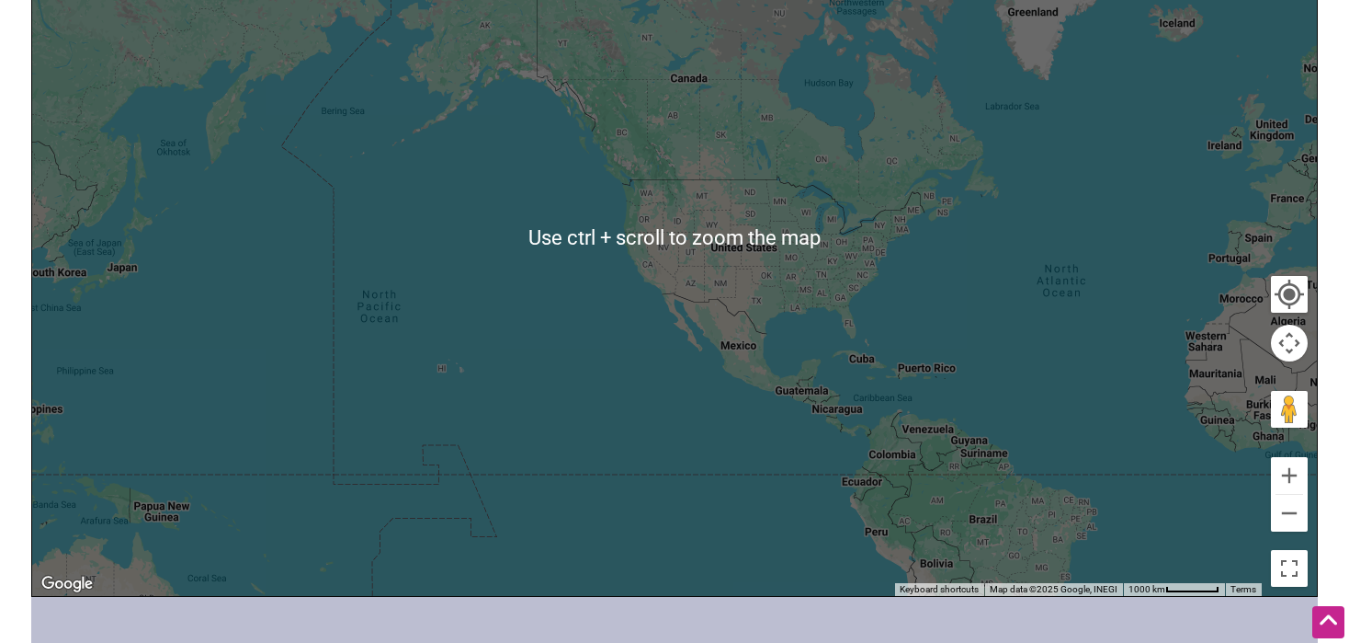
scroll to position [92, 0]
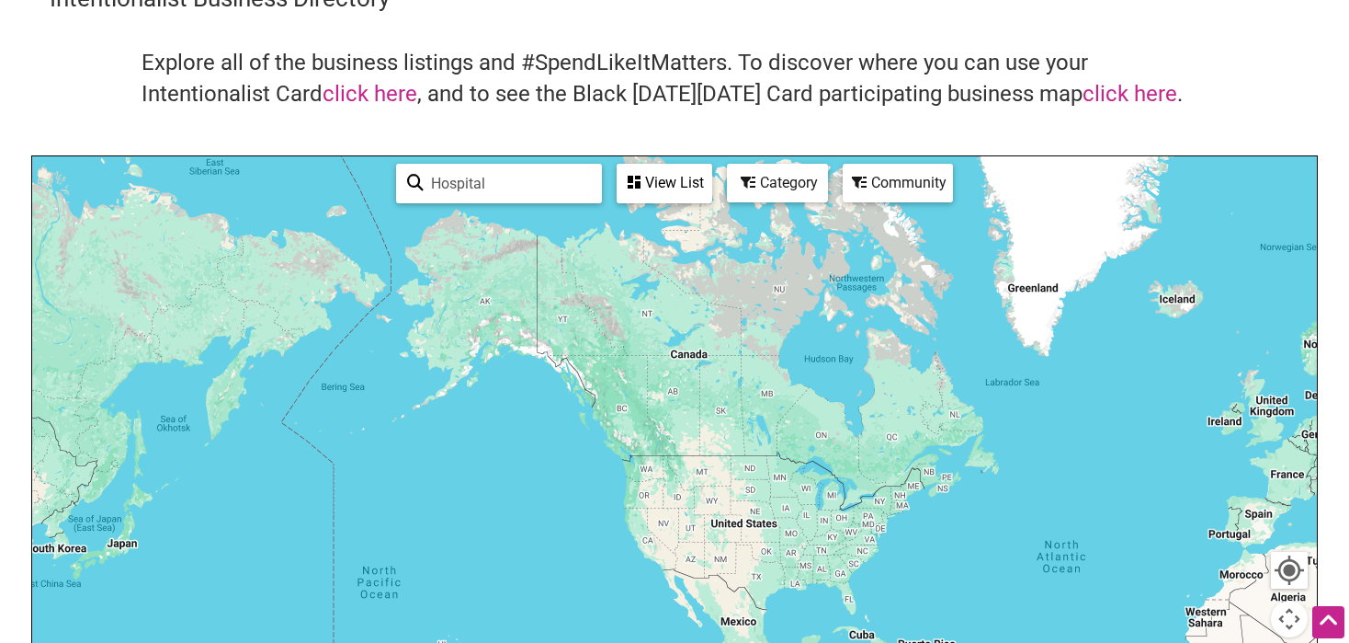
drag, startPoint x: 676, startPoint y: 180, endPoint x: 658, endPoint y: 173, distance: 19.0
click at [658, 173] on div "View List" at bounding box center [665, 182] width 92 height 35
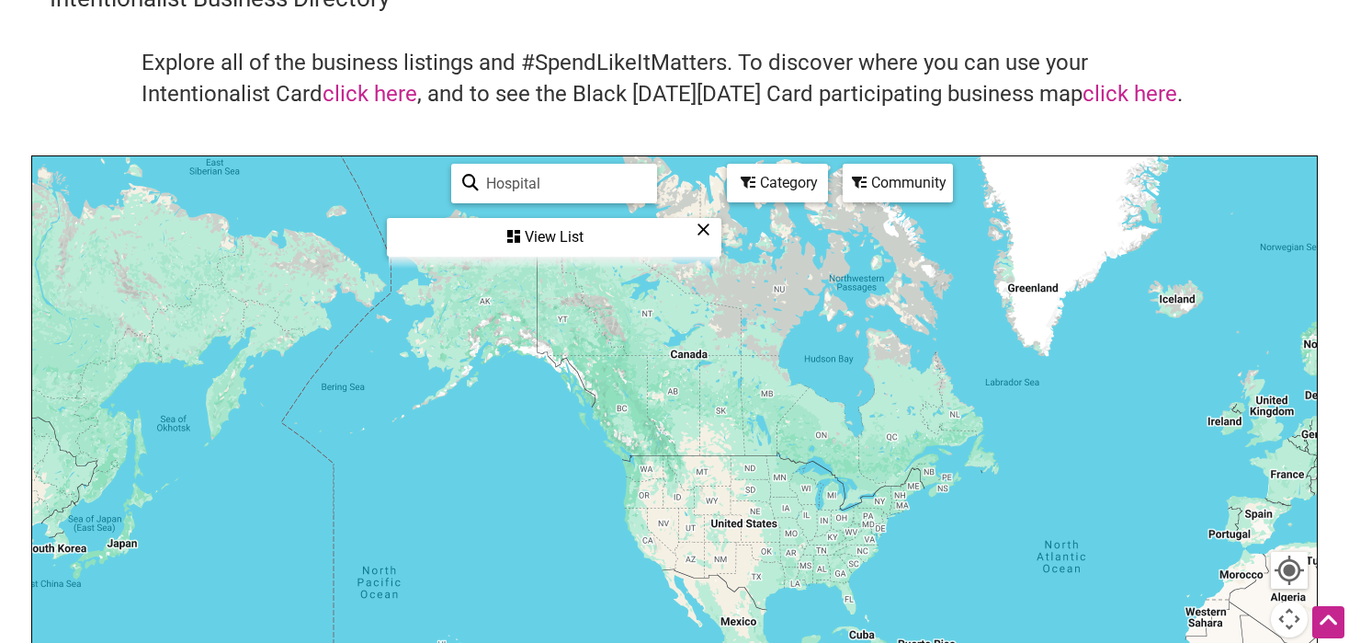
click at [573, 231] on div "View List" at bounding box center [554, 237] width 331 height 35
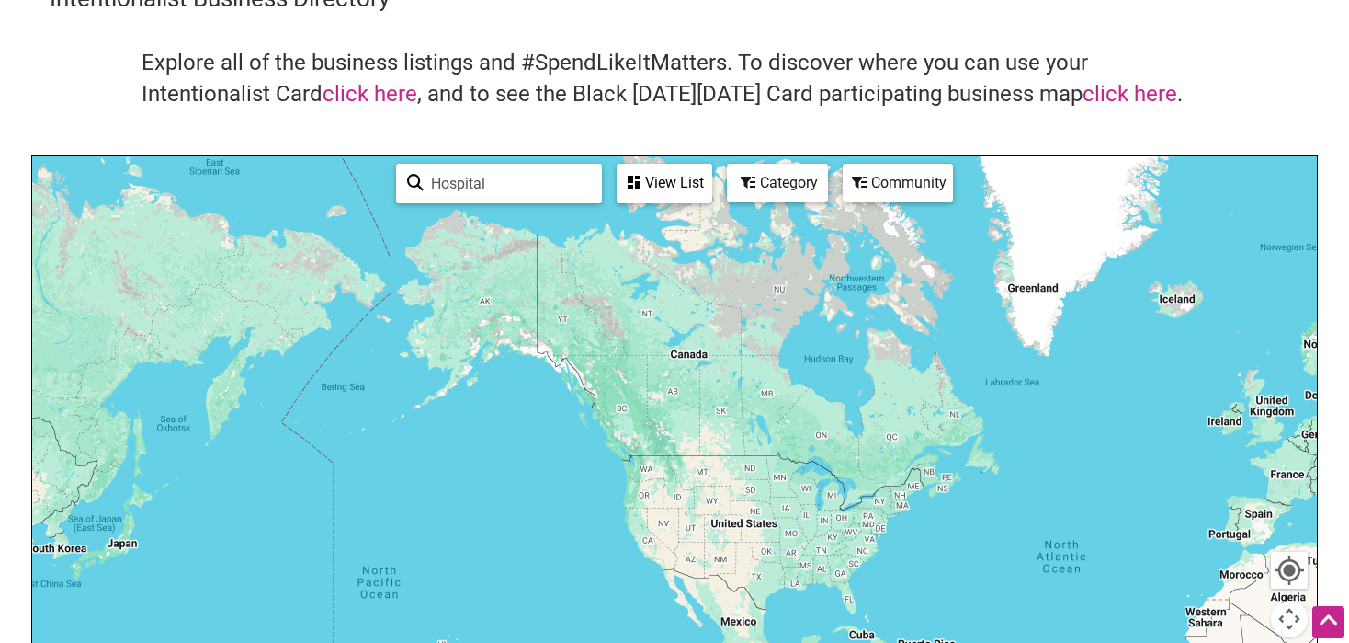
click at [653, 180] on div "View List" at bounding box center [665, 182] width 92 height 35
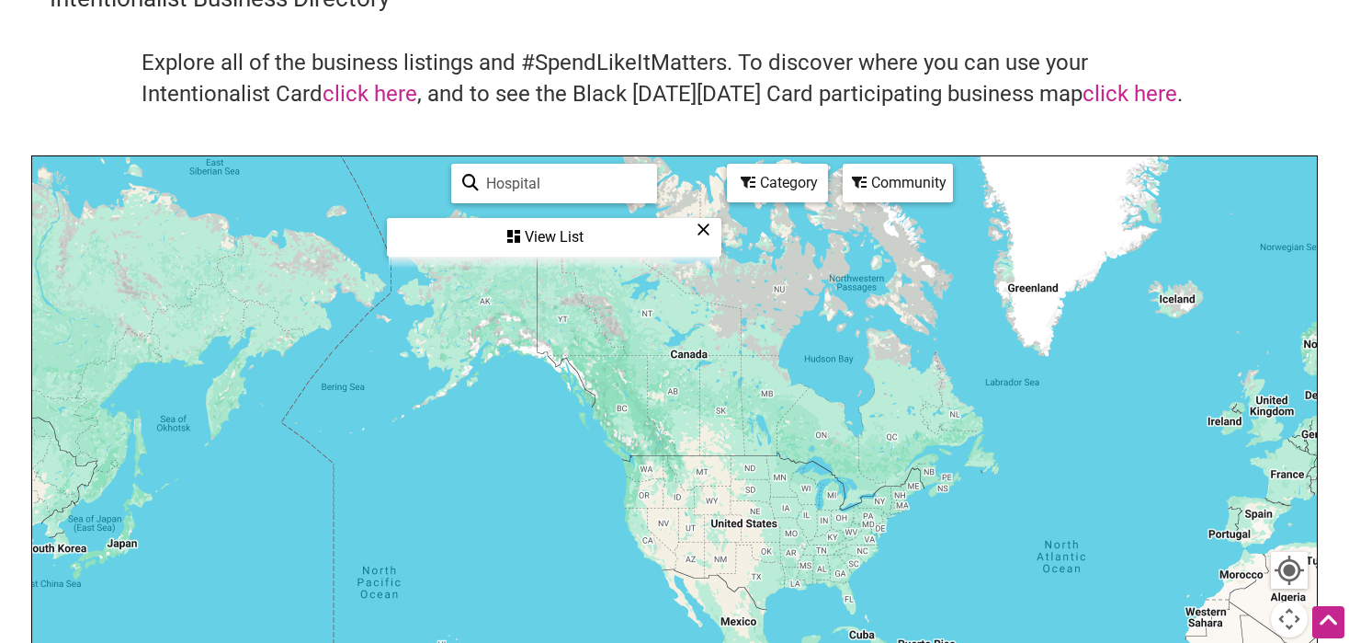
click at [653, 180] on div "Hospital See All" at bounding box center [554, 184] width 206 height 40
click at [353, 101] on link "click here" at bounding box center [370, 94] width 95 height 26
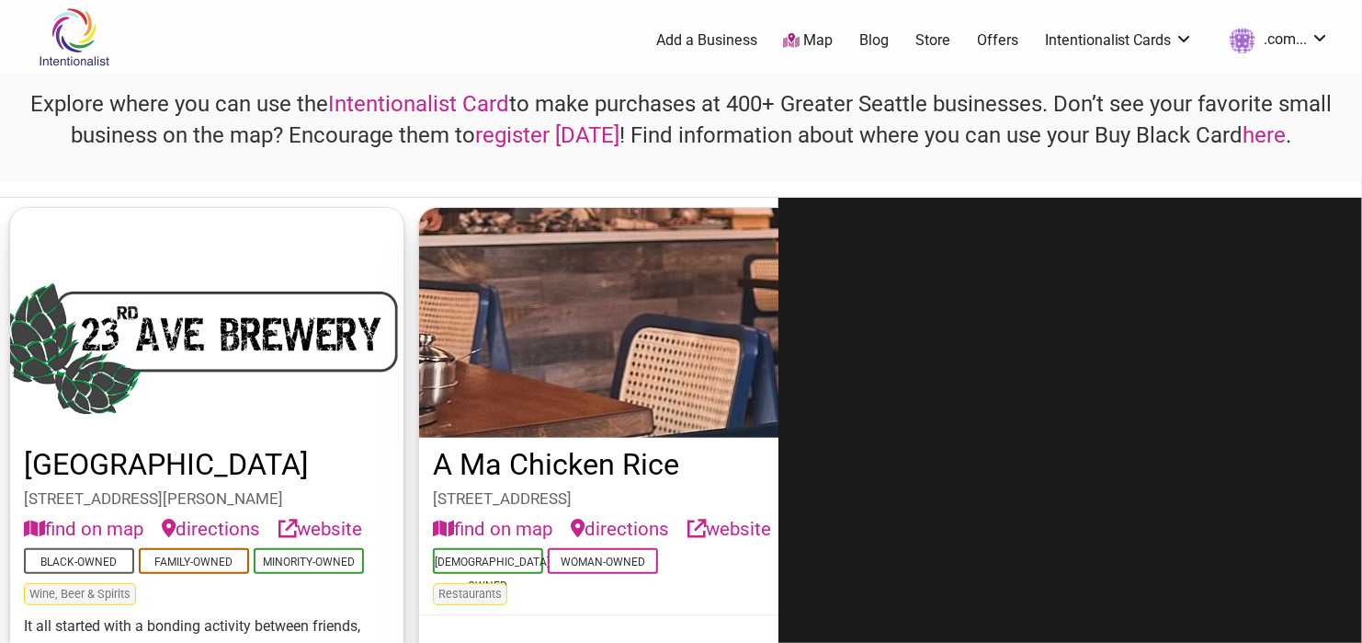
drag, startPoint x: 191, startPoint y: 132, endPoint x: 401, endPoint y: 130, distance: 209.6
click at [239, 129] on h4 "Explore where you can use the Intentionalist Card to make purchases at 400+ Gre…" at bounding box center [681, 120] width 1331 height 62
click at [77, 40] on img at bounding box center [73, 37] width 87 height 60
